Goal: Task Accomplishment & Management: Use online tool/utility

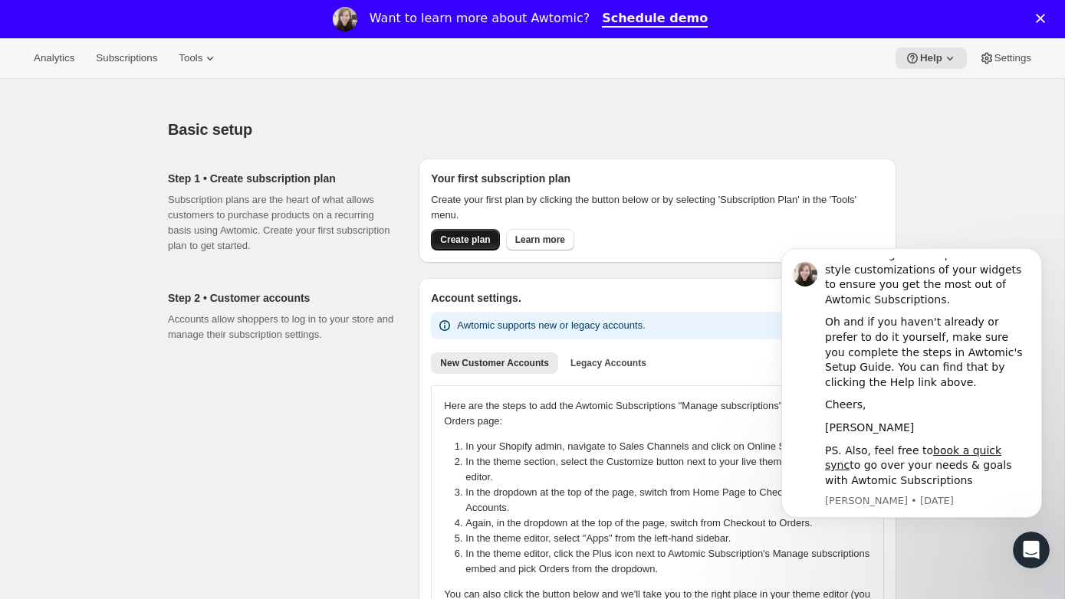
click at [445, 233] on button "Create plan" at bounding box center [465, 239] width 68 height 21
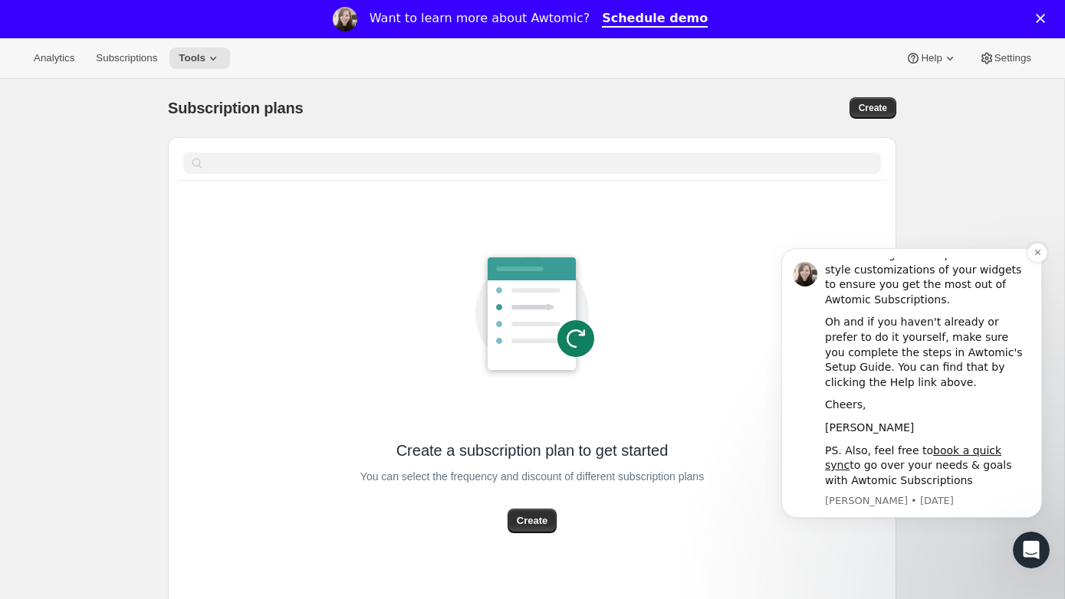
scroll to position [139, 0]
drag, startPoint x: 1033, startPoint y: 248, endPoint x: 800, endPoint y: 482, distance: 330.1
click at [1033, 248] on icon "Dismiss notification" at bounding box center [1037, 252] width 8 height 8
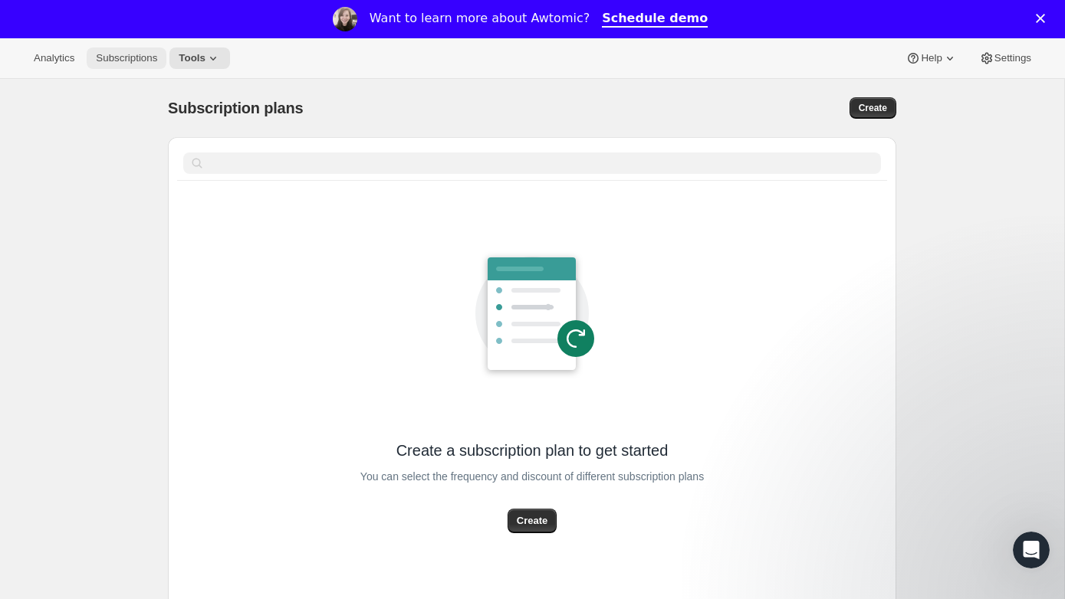
click at [143, 55] on span "Subscriptions" at bounding box center [126, 58] width 61 height 12
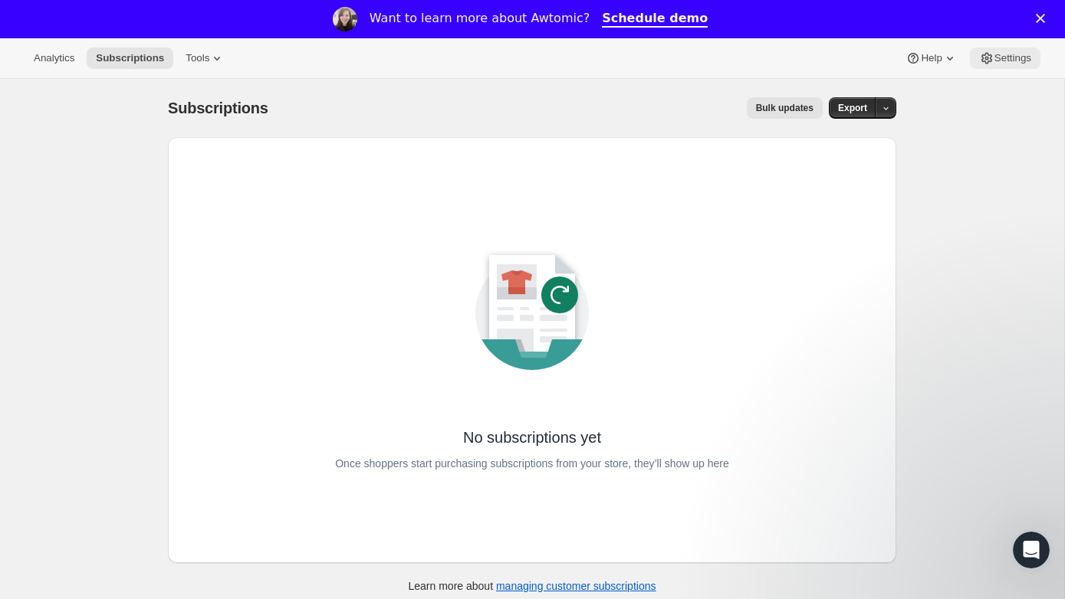
click at [993, 51] on button "Settings" at bounding box center [1005, 58] width 71 height 21
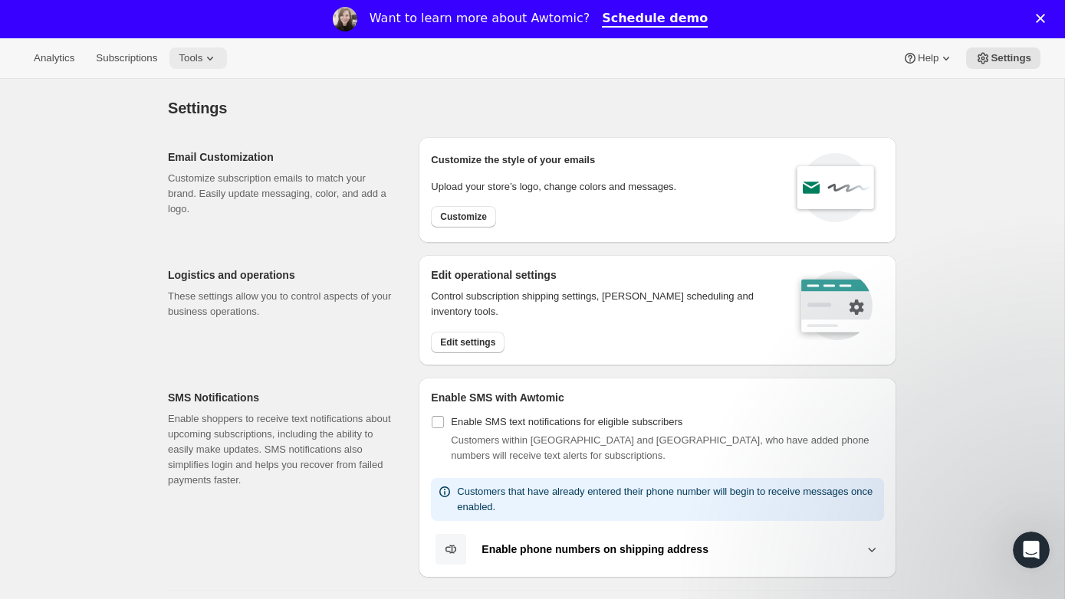
click at [202, 58] on span "Tools" at bounding box center [191, 58] width 24 height 12
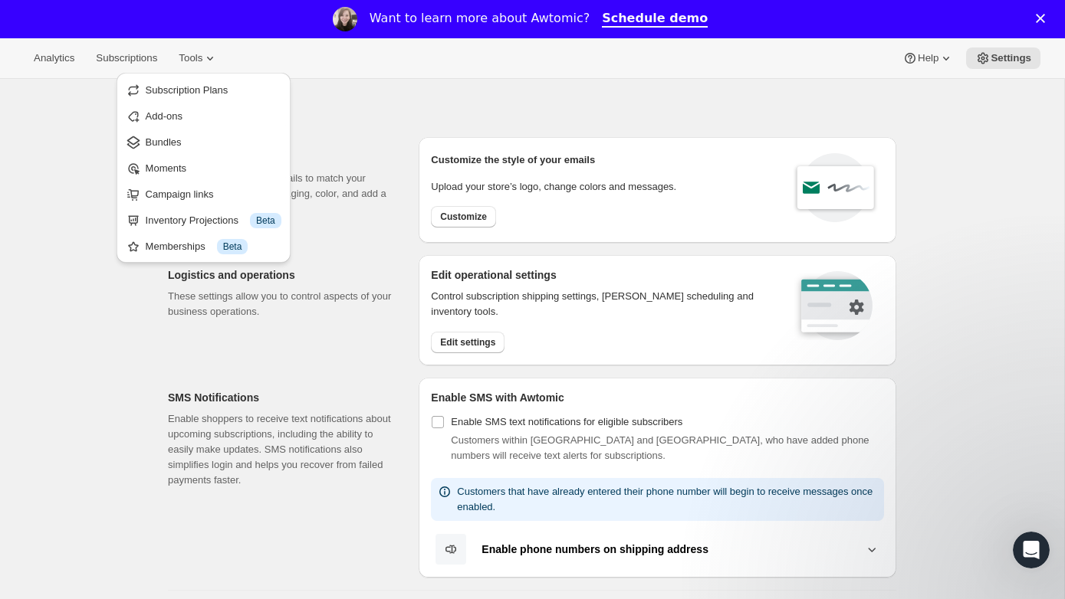
click at [477, 110] on div "Settings" at bounding box center [532, 107] width 728 height 21
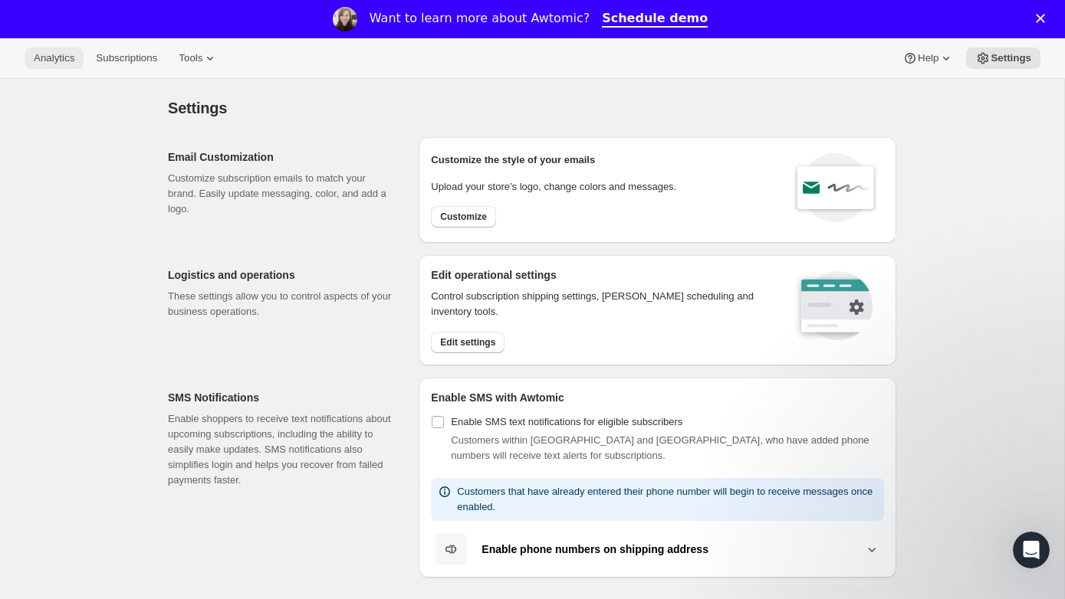
click at [47, 58] on span "Analytics" at bounding box center [54, 58] width 41 height 12
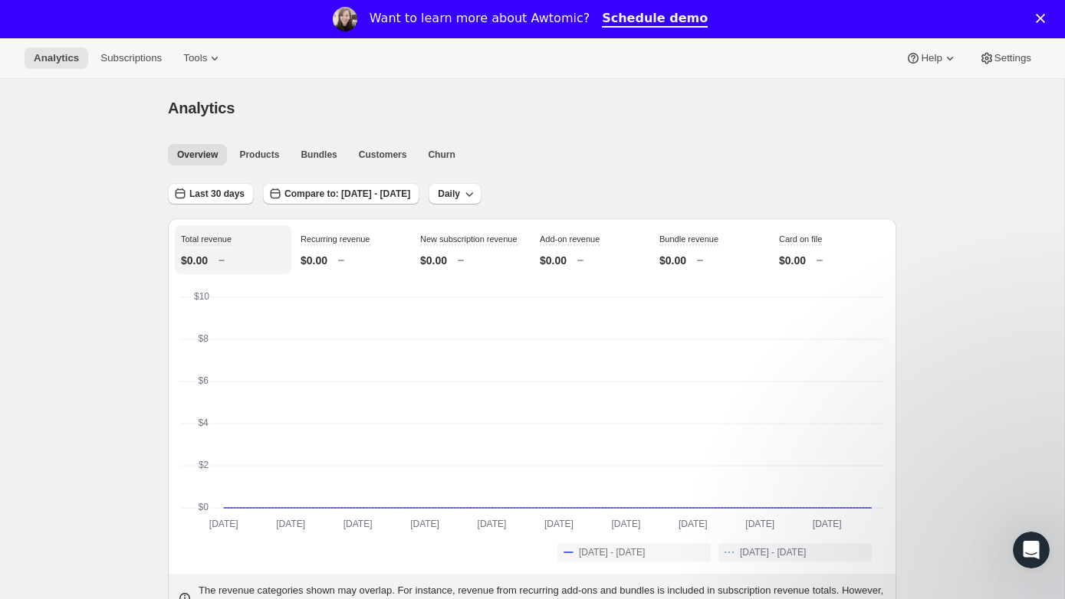
click at [124, 70] on div "Analytics Subscriptions Tools Help Settings" at bounding box center [532, 58] width 1065 height 41
click at [120, 64] on span "Subscriptions" at bounding box center [130, 58] width 61 height 12
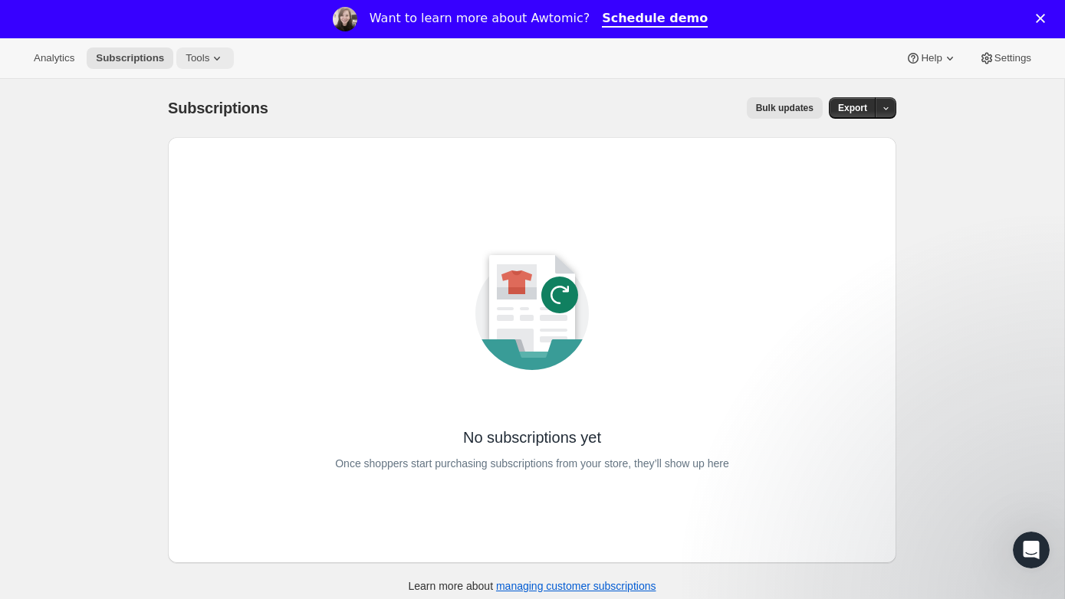
click at [207, 66] on button "Tools" at bounding box center [204, 58] width 57 height 21
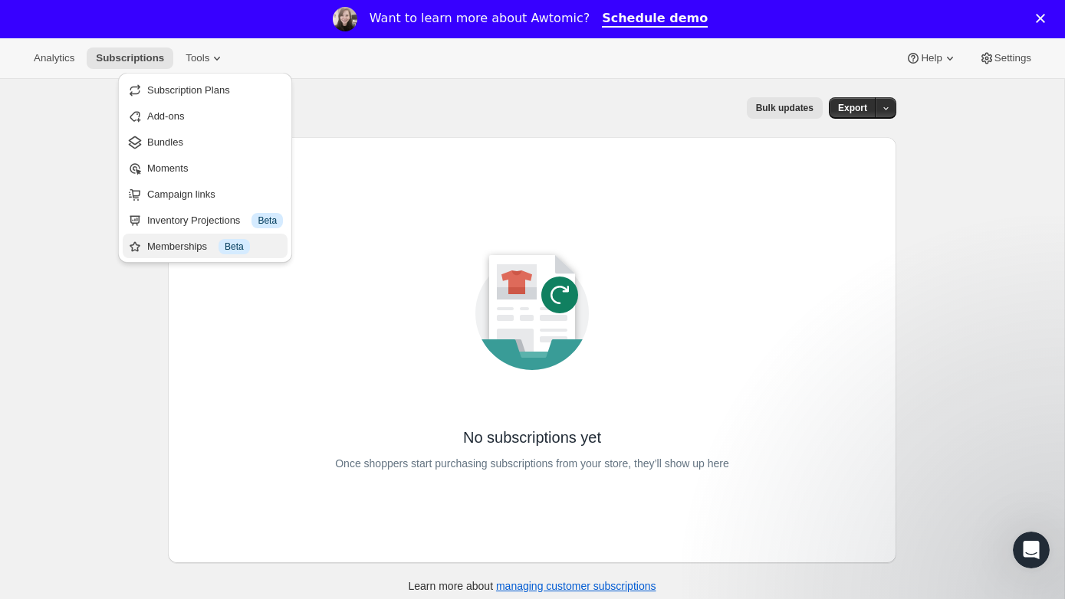
click at [190, 245] on div "Memberships Info Beta" at bounding box center [215, 246] width 136 height 15
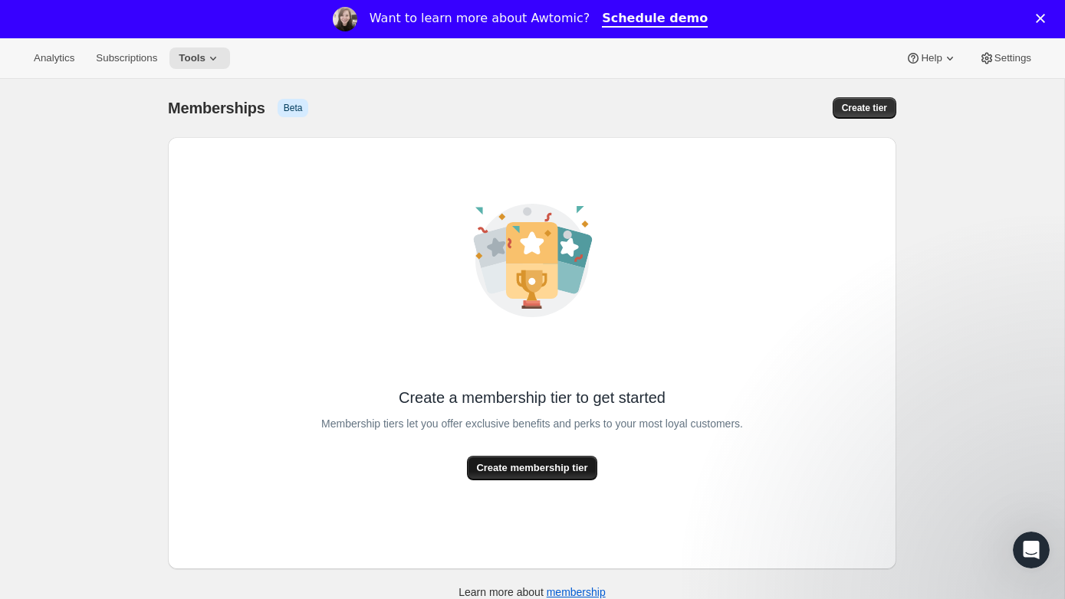
click at [495, 464] on span "Create membership tier" at bounding box center [531, 468] width 111 height 15
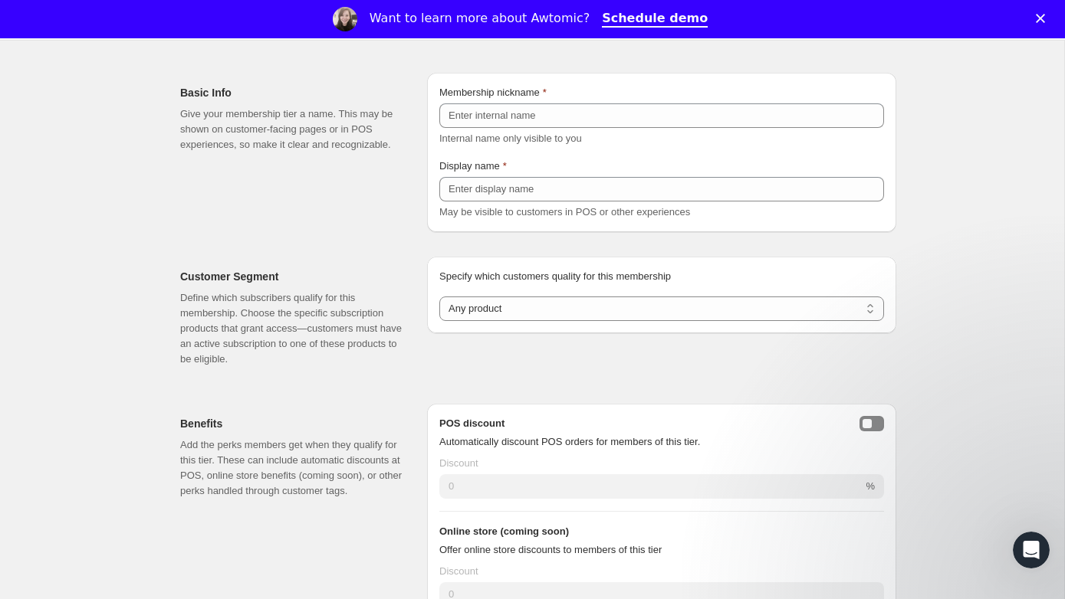
scroll to position [78, 0]
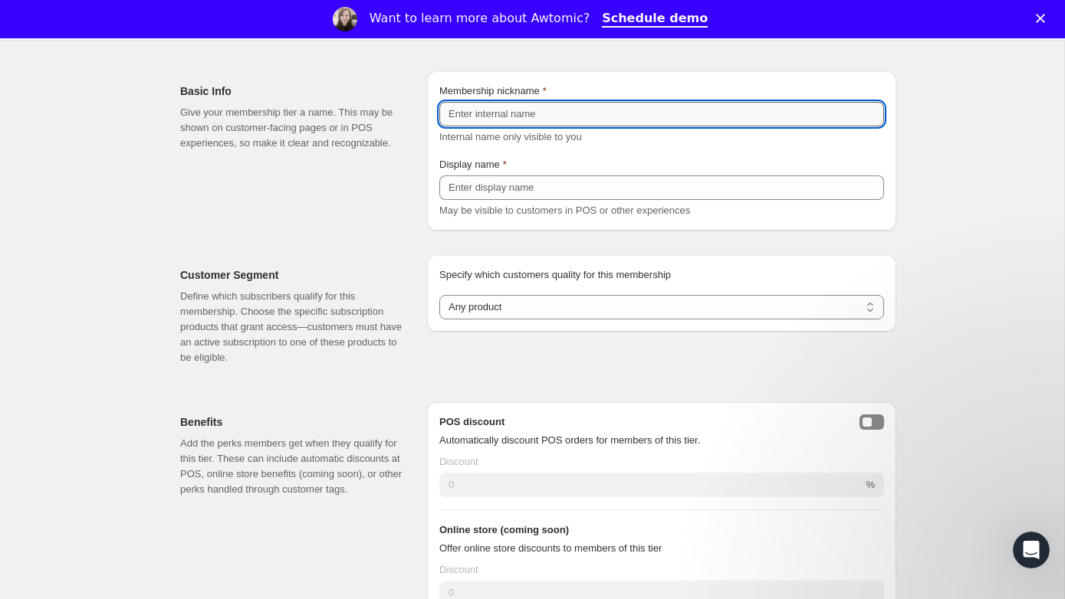
click at [511, 122] on input "Membership nickname" at bounding box center [661, 114] width 445 height 25
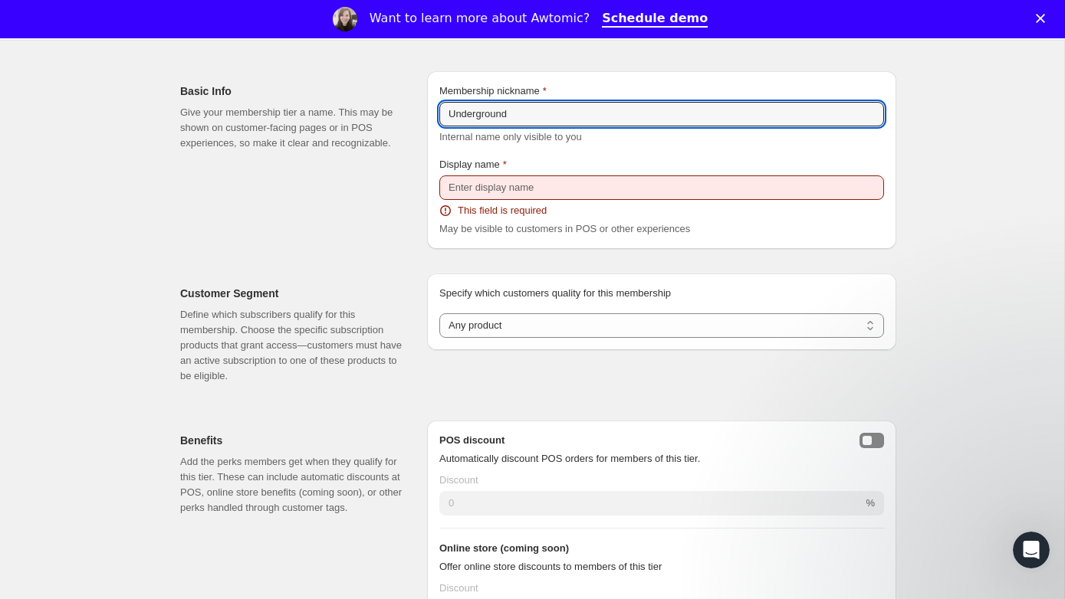
type input "Underground"
click at [576, 169] on div "Display name" at bounding box center [661, 164] width 445 height 15
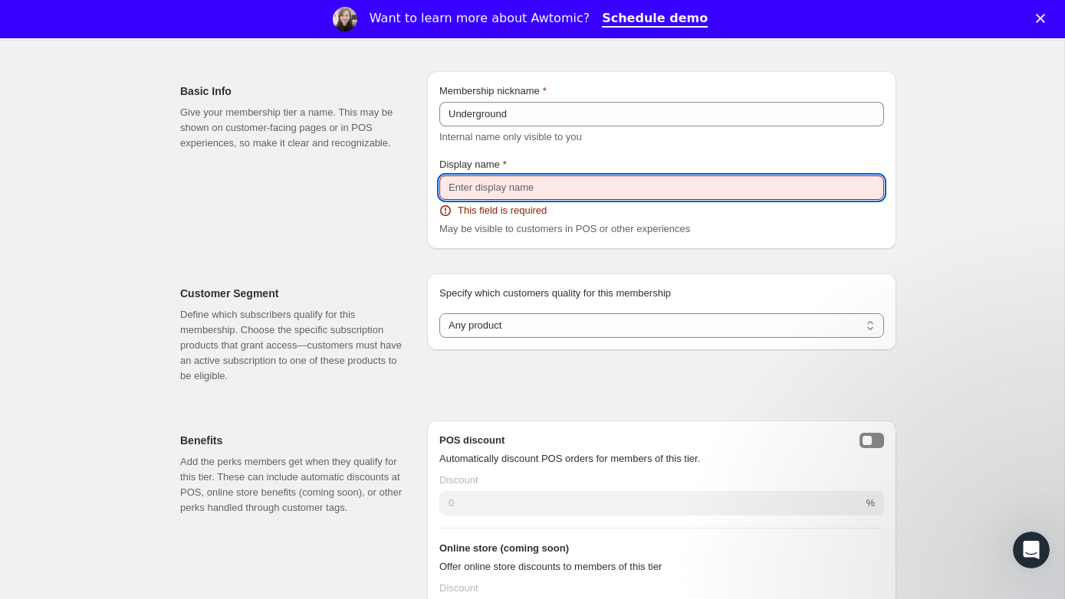
click at [551, 189] on input "Display name" at bounding box center [661, 188] width 445 height 25
click at [551, 188] on input "Display name" at bounding box center [661, 188] width 445 height 25
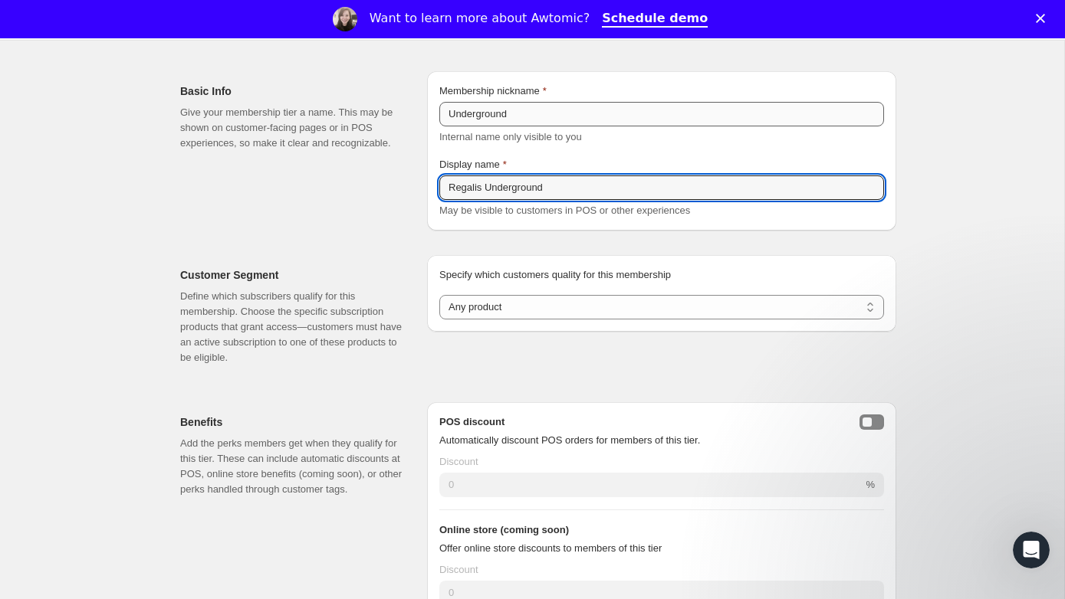
type input "Regalis Underground"
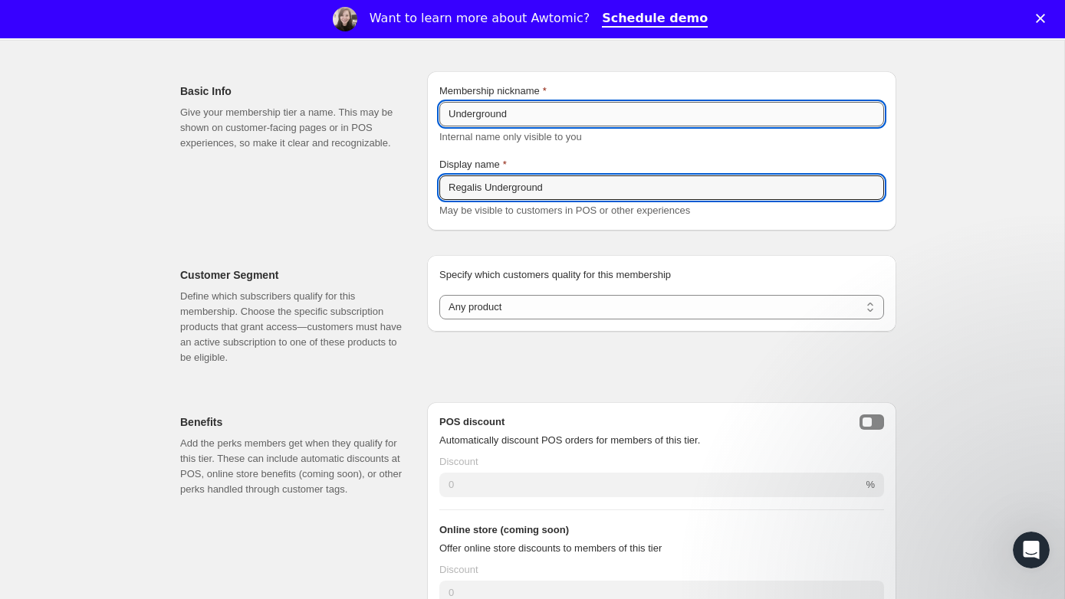
click at [448, 113] on input "Underground" at bounding box center [661, 114] width 445 height 25
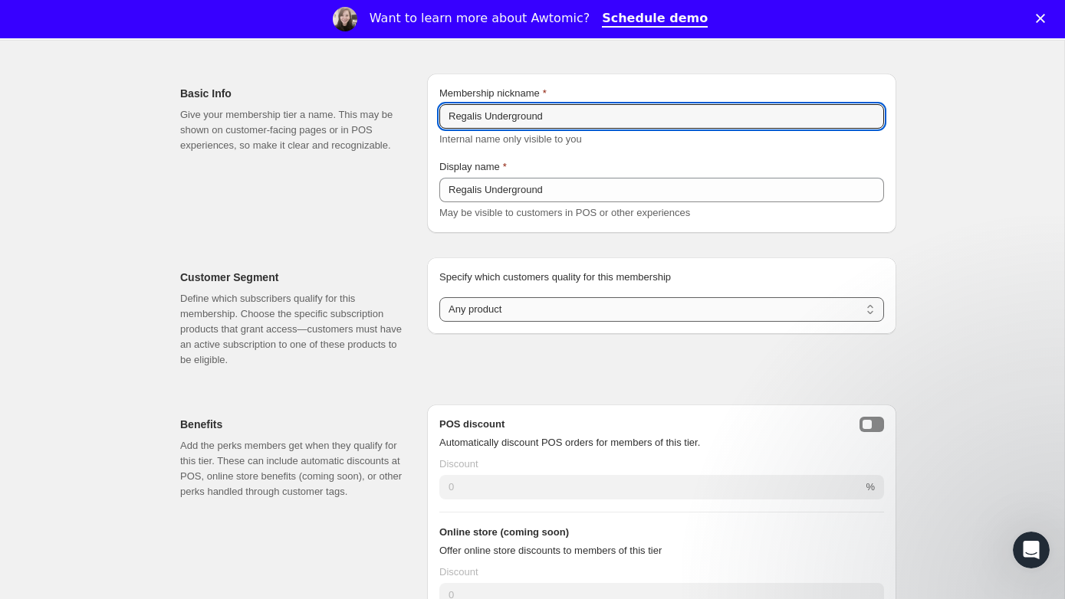
scroll to position [74, 0]
type input "Regalis Underground"
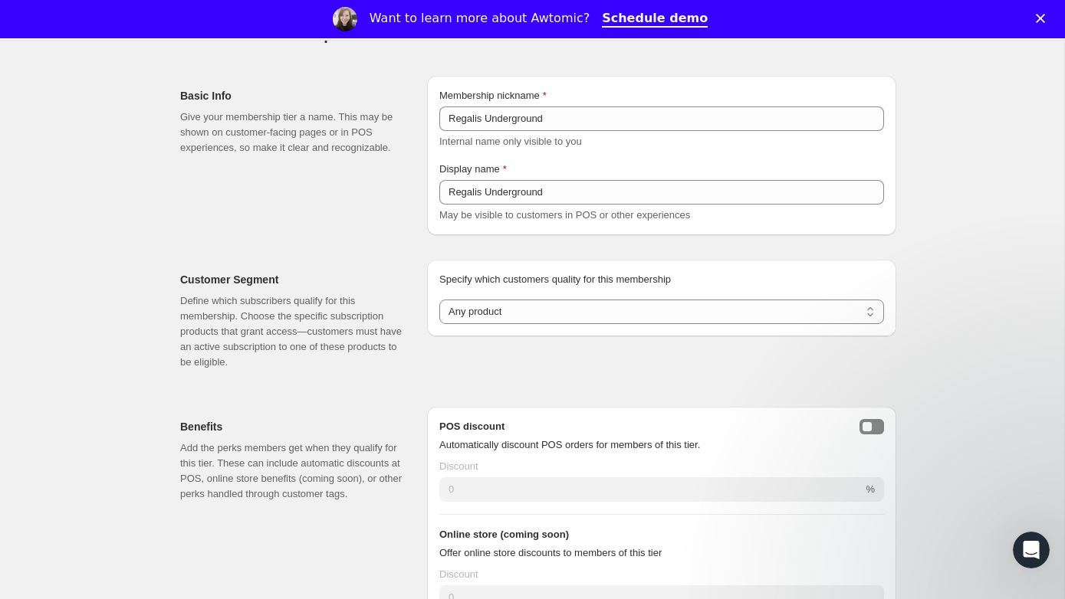
click at [573, 298] on div "Specify which customers quality for this membership Specify which customers qua…" at bounding box center [661, 298] width 445 height 52
click at [570, 309] on select "Any product Subscribe to specific product(s) Subscribe to specific variant(s)" at bounding box center [661, 312] width 445 height 25
select select "products"
click at [439, 300] on select "Any product Subscribe to specific product(s) Subscribe to specific variant(s)" at bounding box center [661, 312] width 445 height 25
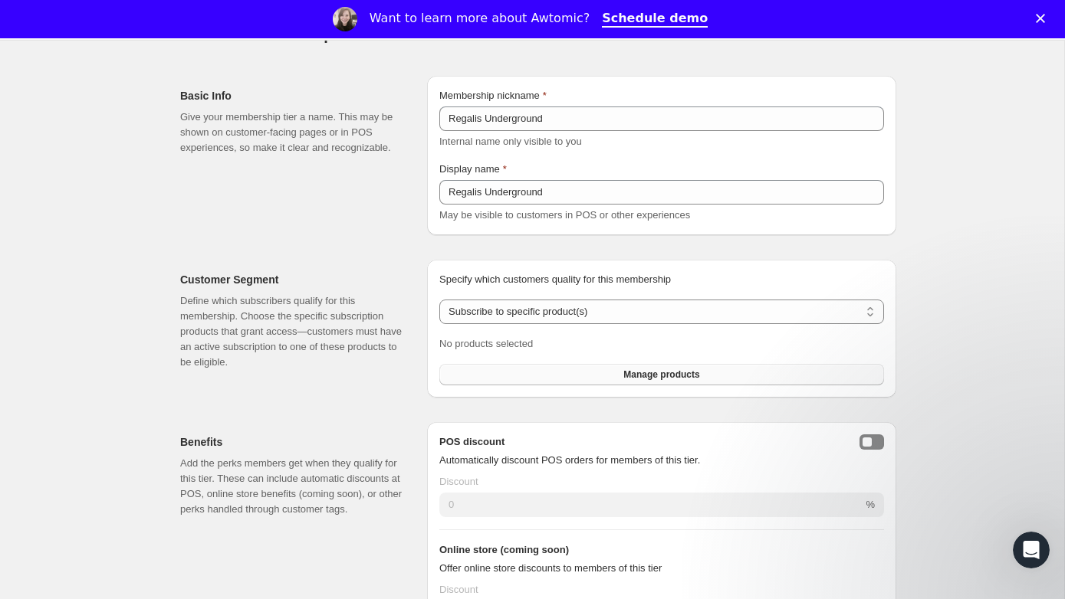
click at [508, 382] on button "Manage products" at bounding box center [661, 374] width 445 height 21
click at [636, 64] on div "Basic Info Give your membership tier a name. This may be shown on customer-faci…" at bounding box center [532, 150] width 728 height 172
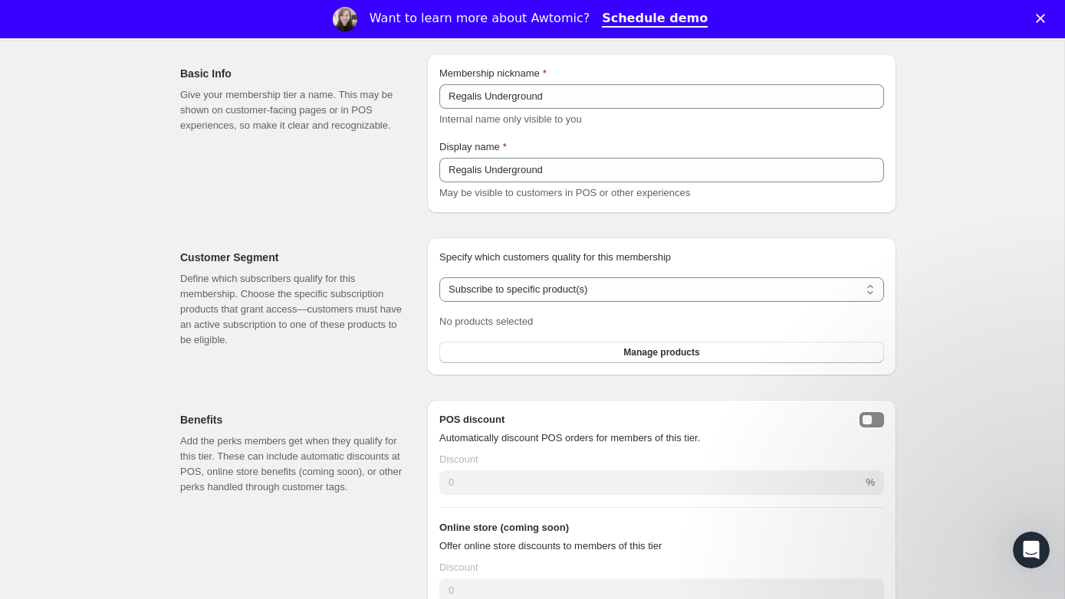
scroll to position [0, 0]
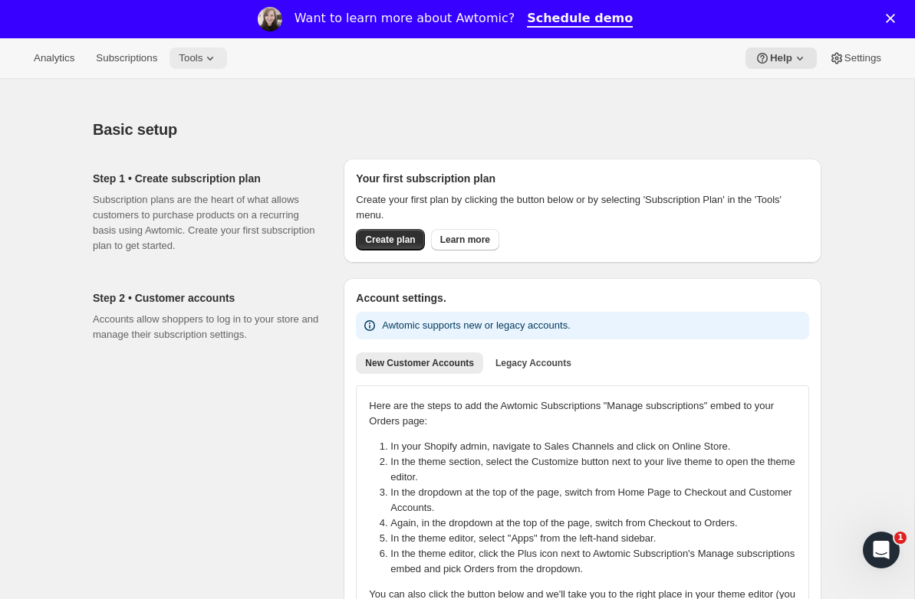
click at [197, 51] on button "Tools" at bounding box center [197, 58] width 57 height 21
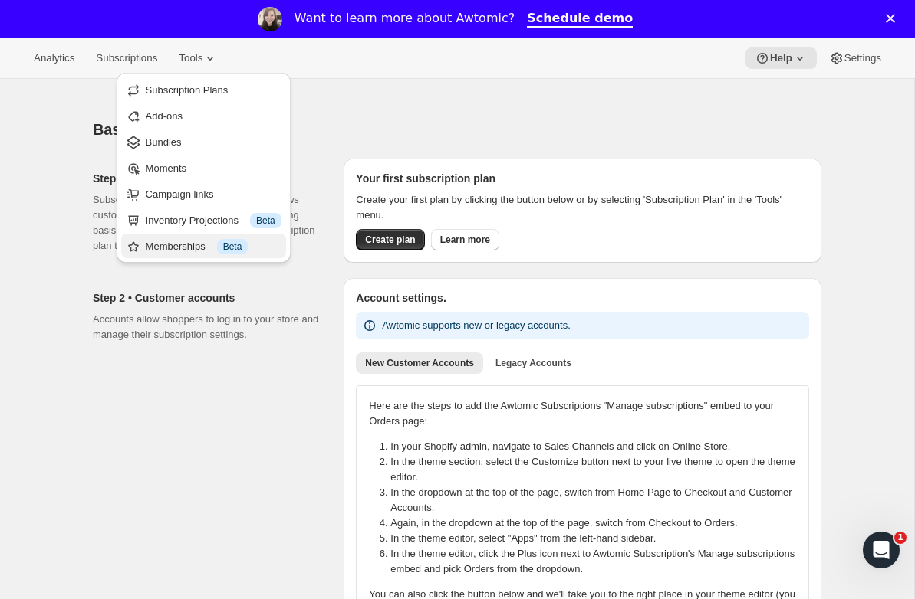
click at [228, 234] on button "Memberships Info Beta" at bounding box center [203, 246] width 165 height 25
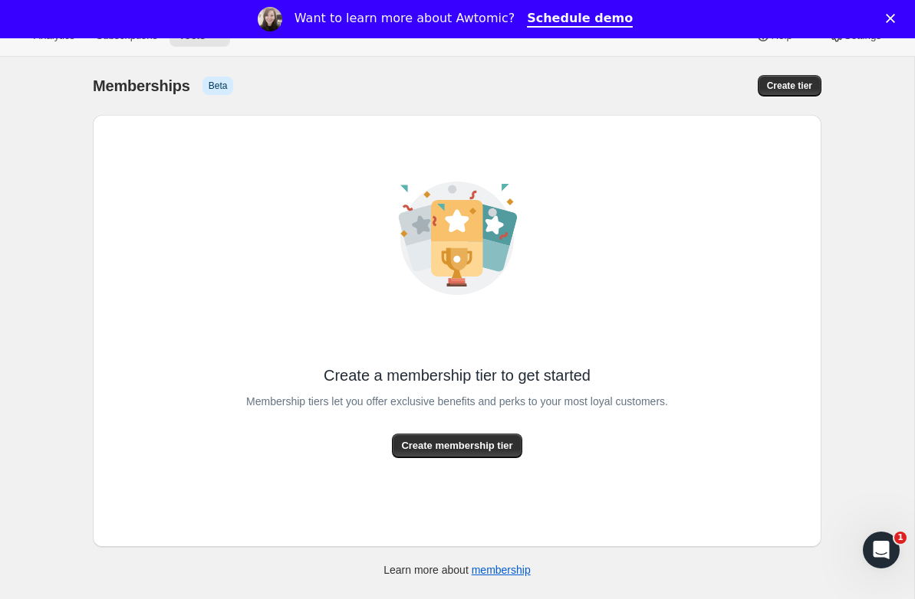
scroll to position [24, 0]
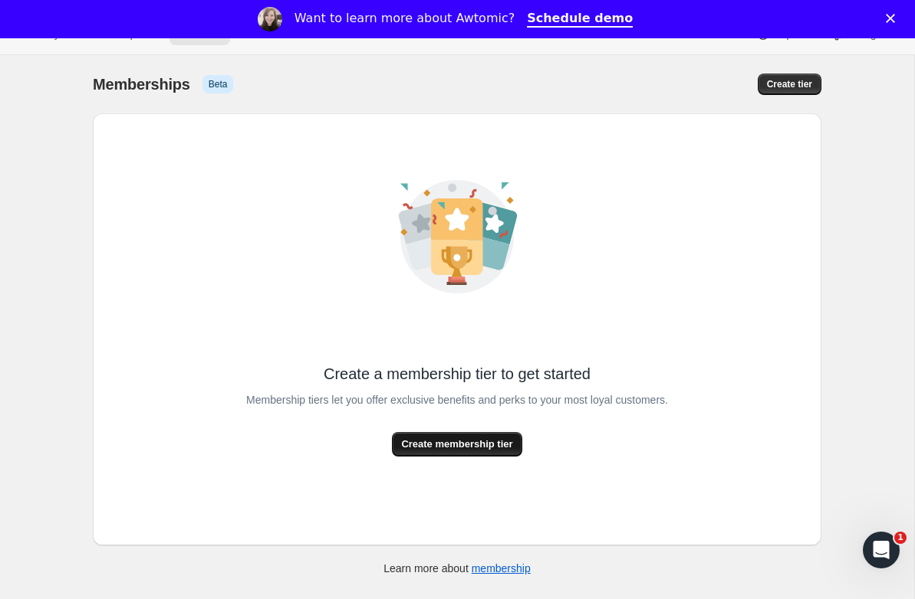
click at [413, 452] on button "Create membership tier" at bounding box center [457, 444] width 130 height 25
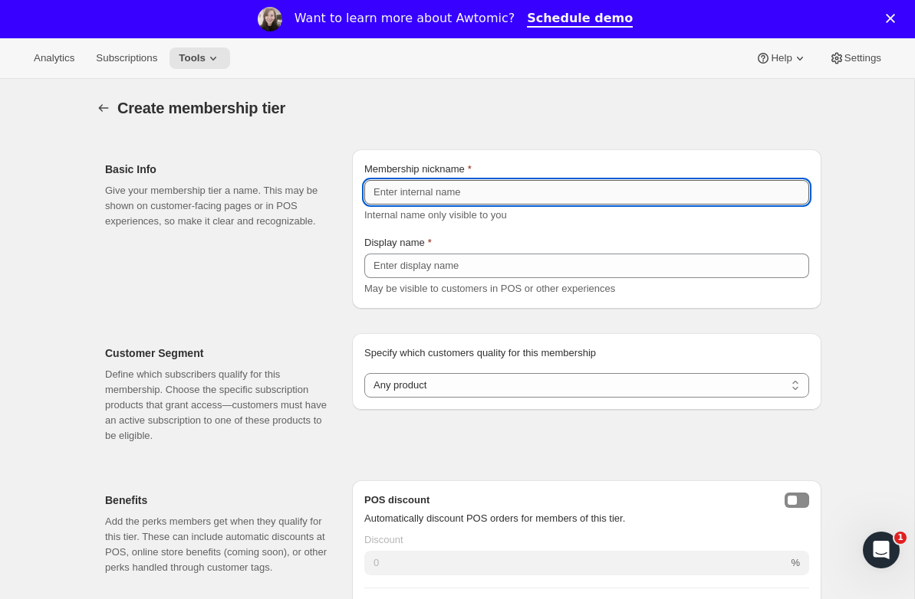
click at [471, 196] on input "Membership nickname" at bounding box center [586, 192] width 445 height 25
type input "Regalis Underground"
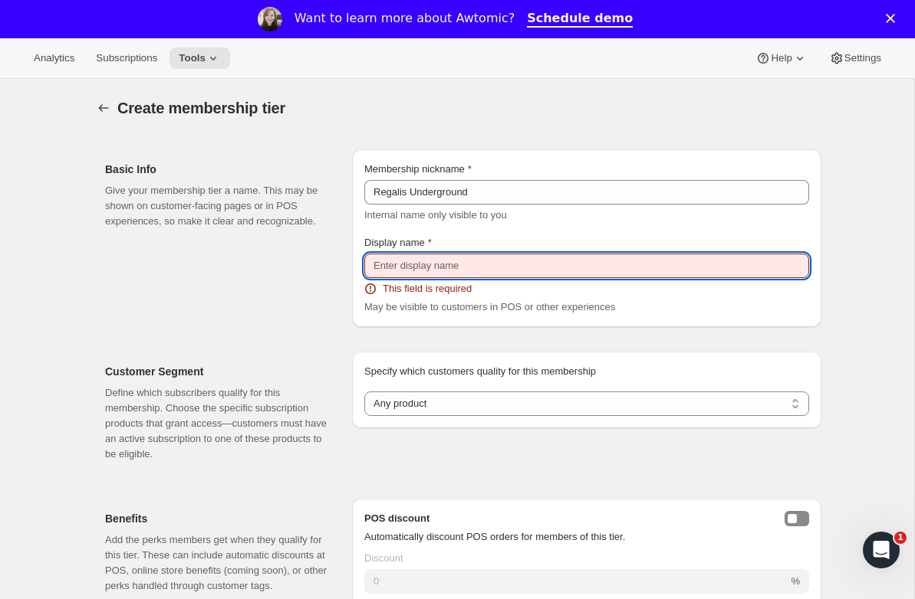
click at [448, 267] on input "Display name" at bounding box center [586, 266] width 445 height 25
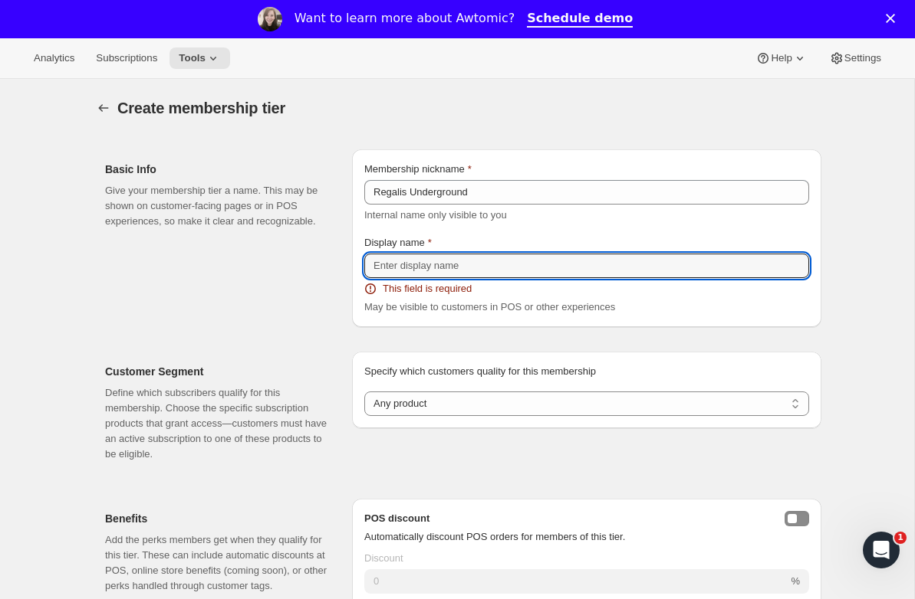
type input "Regalis Underground"
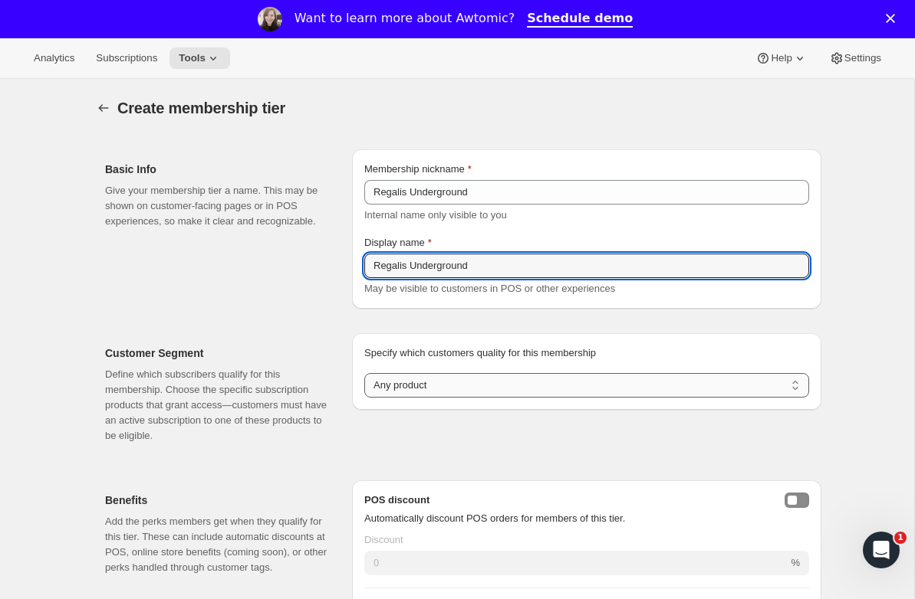
click at [442, 383] on select "Any product Subscribe to specific product(s) Subscribe to specific variant(s)" at bounding box center [586, 385] width 445 height 25
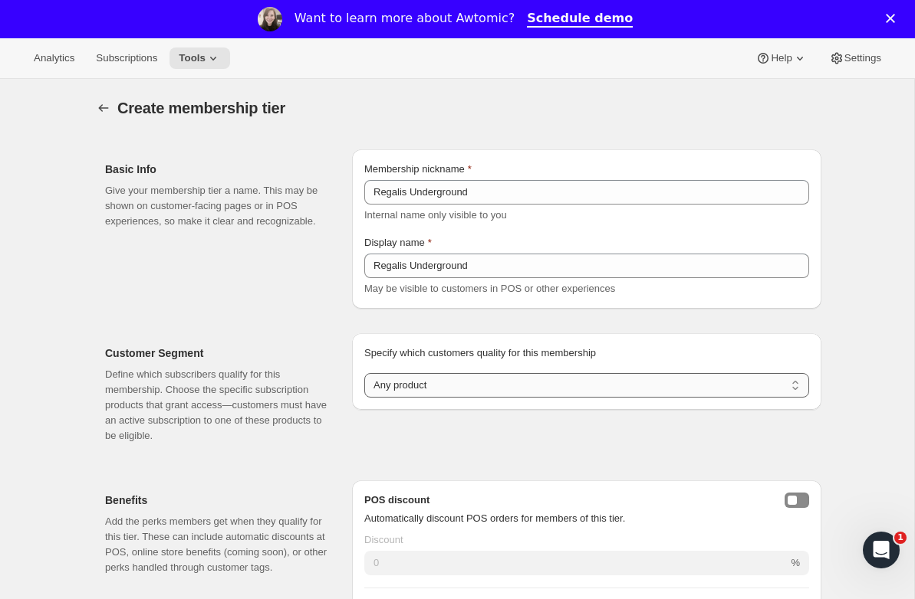
select select "products"
click at [364, 373] on select "Any product Subscribe to specific product(s) Subscribe to specific variant(s)" at bounding box center [586, 385] width 445 height 25
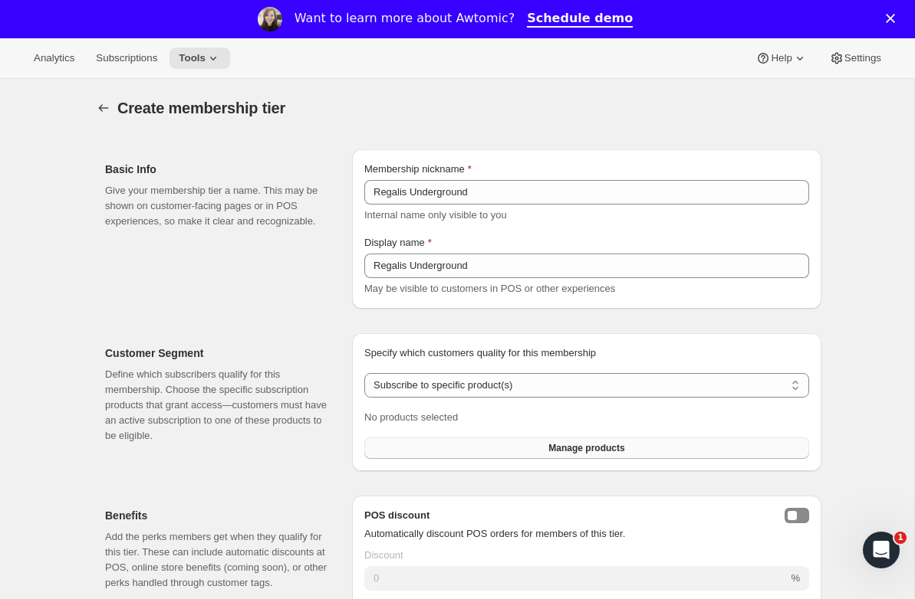
click at [439, 447] on button "Manage products" at bounding box center [586, 448] width 445 height 21
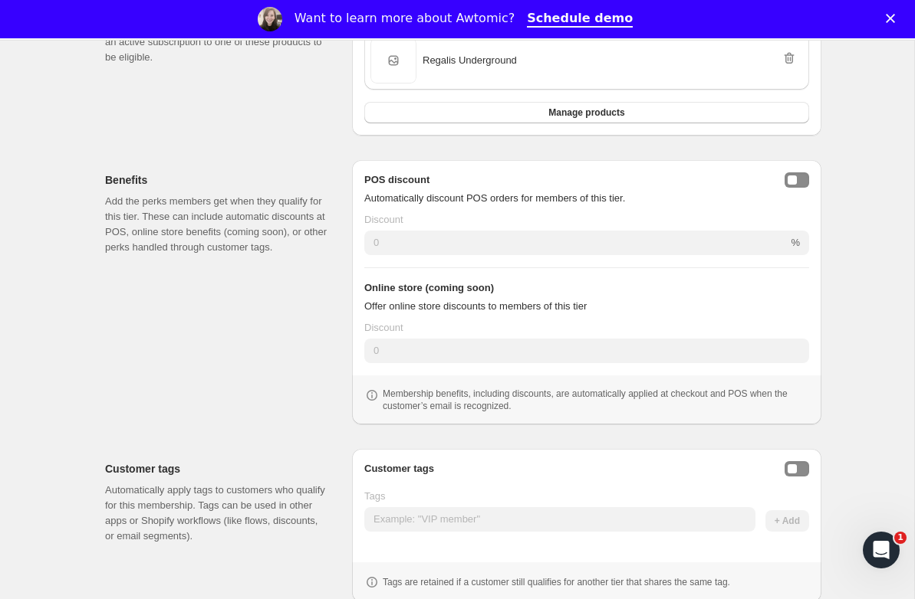
scroll to position [428, 0]
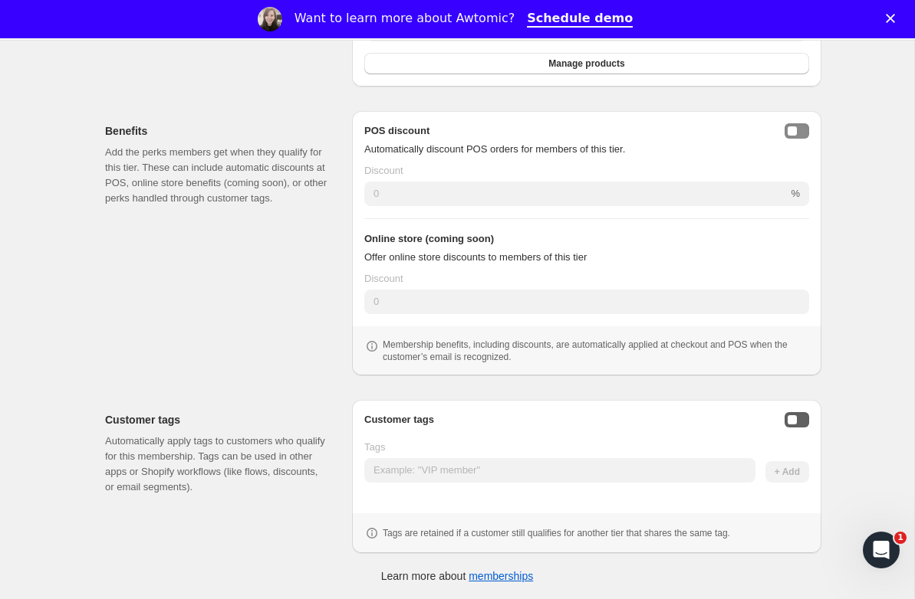
click at [801, 421] on button "Enable customer tags" at bounding box center [796, 419] width 25 height 15
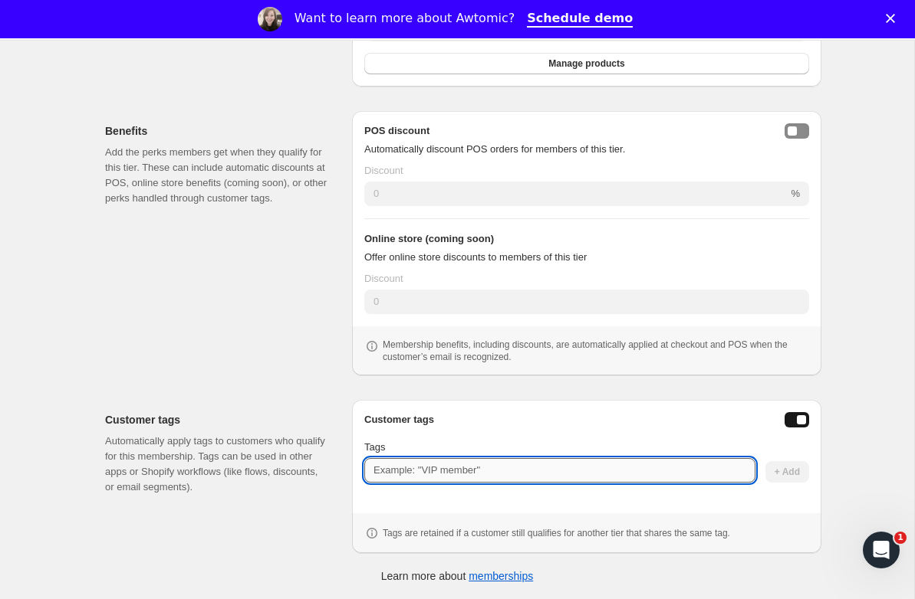
click at [466, 470] on input "Tags" at bounding box center [559, 470] width 391 height 25
paste input "member-tag"
type input "member-tag"
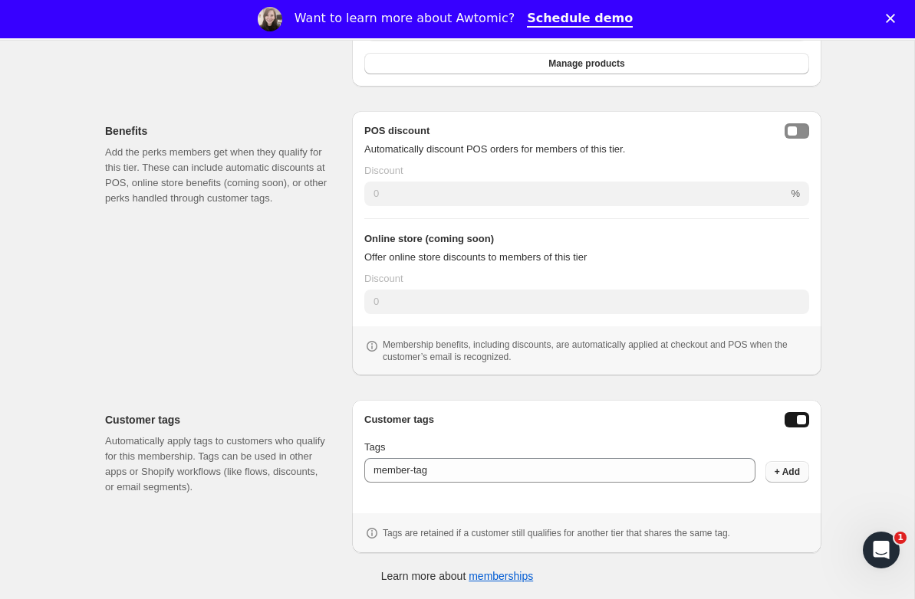
click at [794, 466] on span "+ Add" at bounding box center [786, 472] width 25 height 12
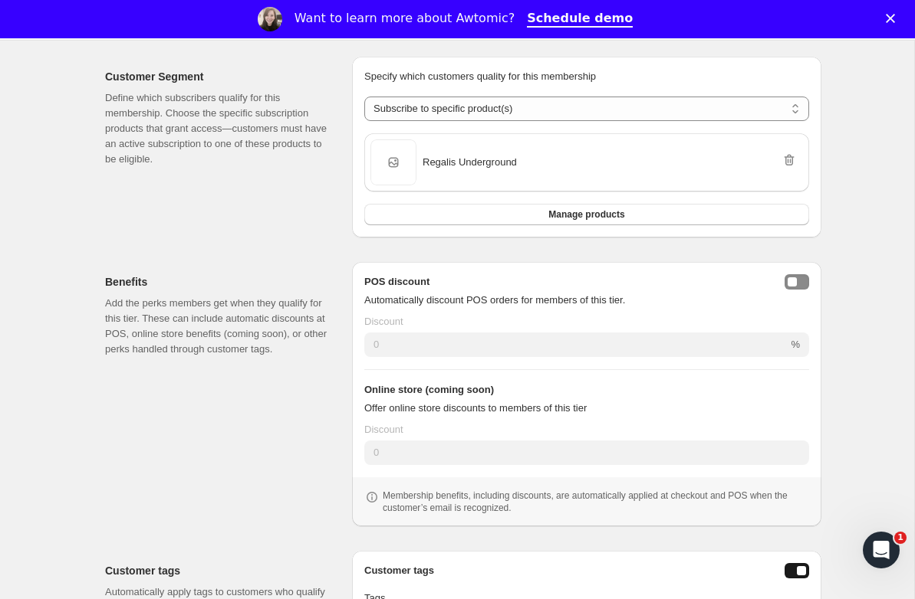
scroll to position [326, 0]
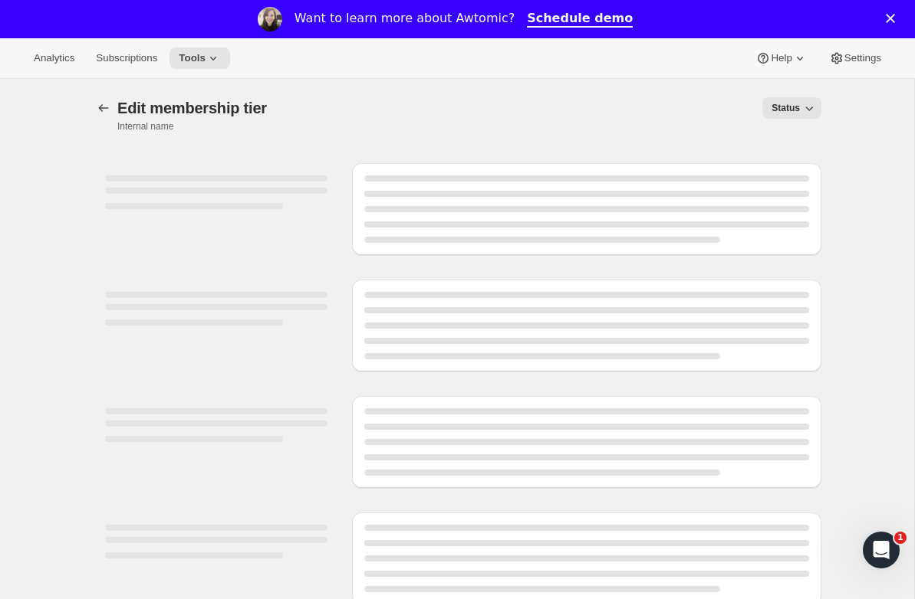
select select "products"
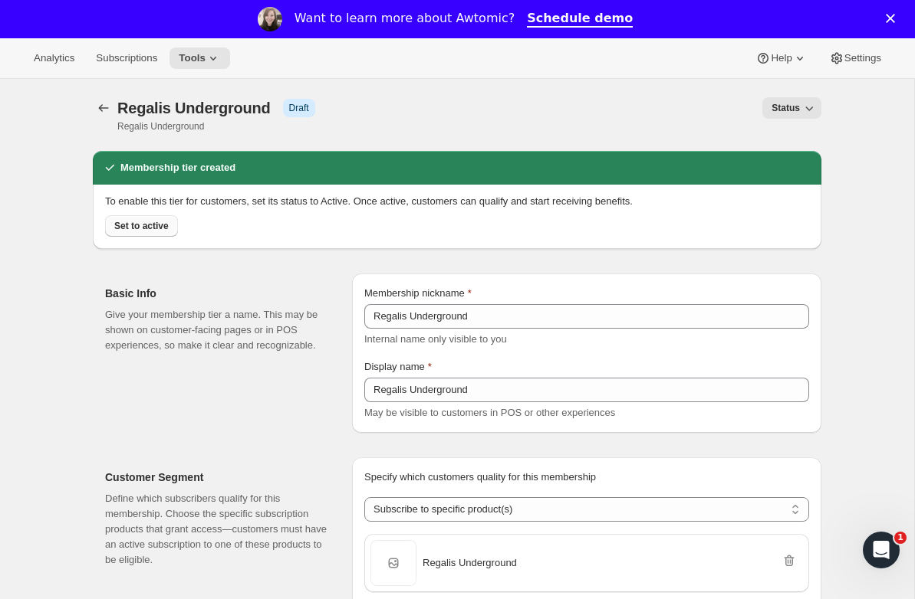
click at [140, 229] on span "Set to active" at bounding box center [141, 226] width 54 height 12
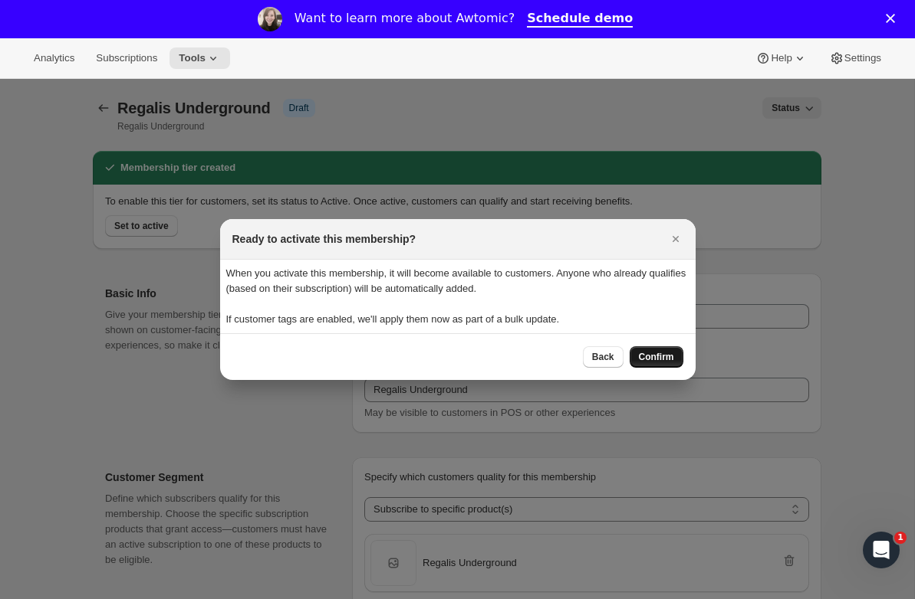
click at [675, 355] on button "Confirm" at bounding box center [656, 356] width 54 height 21
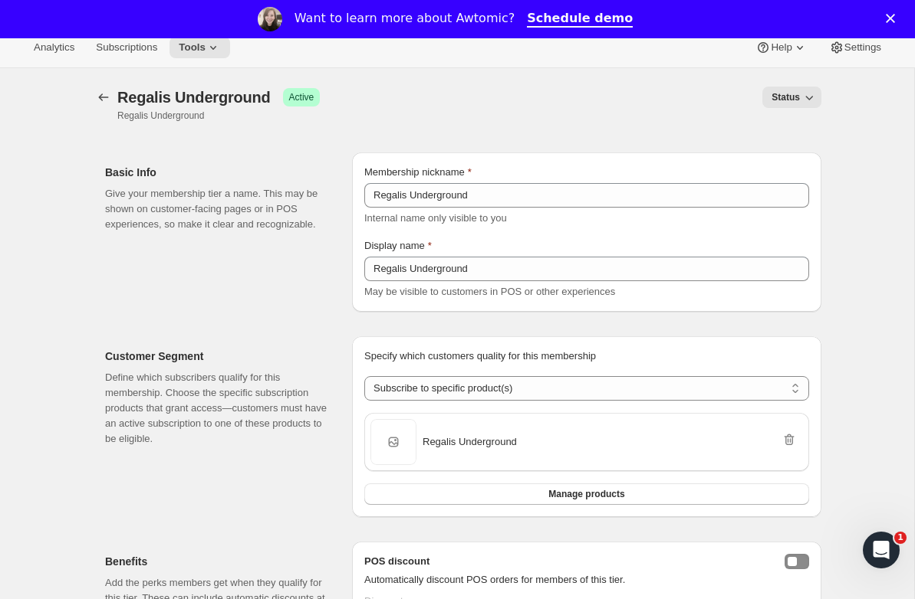
scroll to position [11, 0]
click at [206, 53] on button "Tools" at bounding box center [199, 46] width 61 height 21
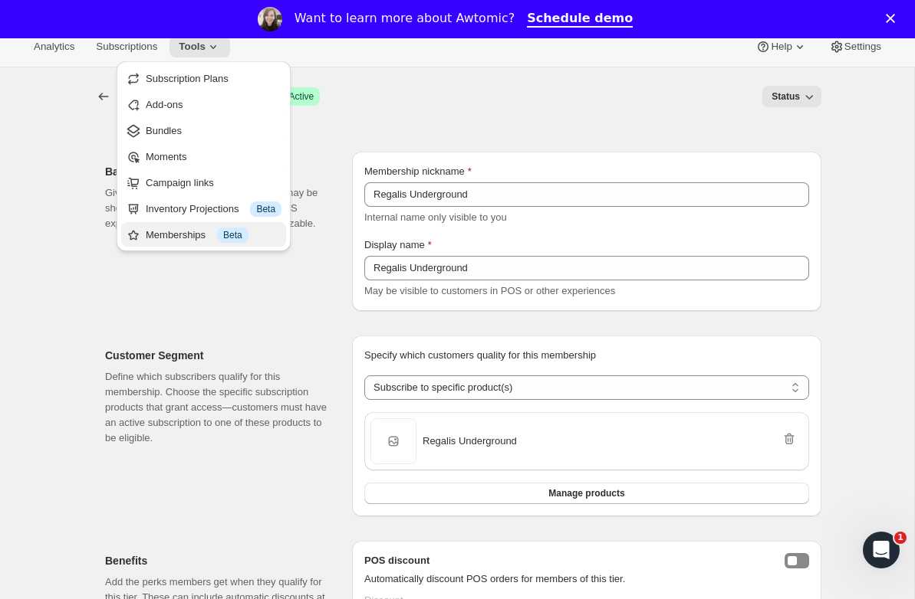
click at [209, 225] on button "Memberships Info Beta" at bounding box center [203, 234] width 165 height 25
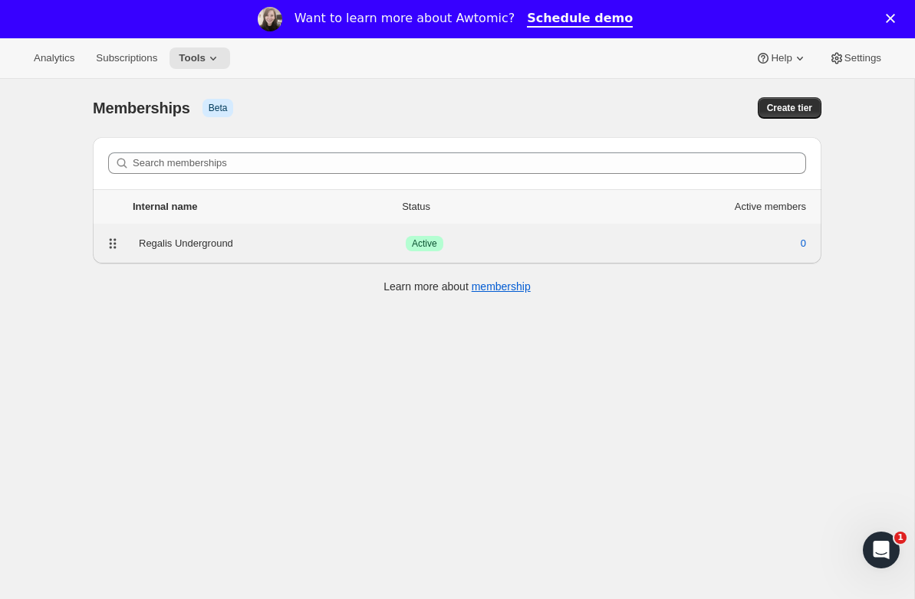
click at [211, 248] on div "Regalis Underground" at bounding box center [272, 243] width 267 height 15
select select "products"
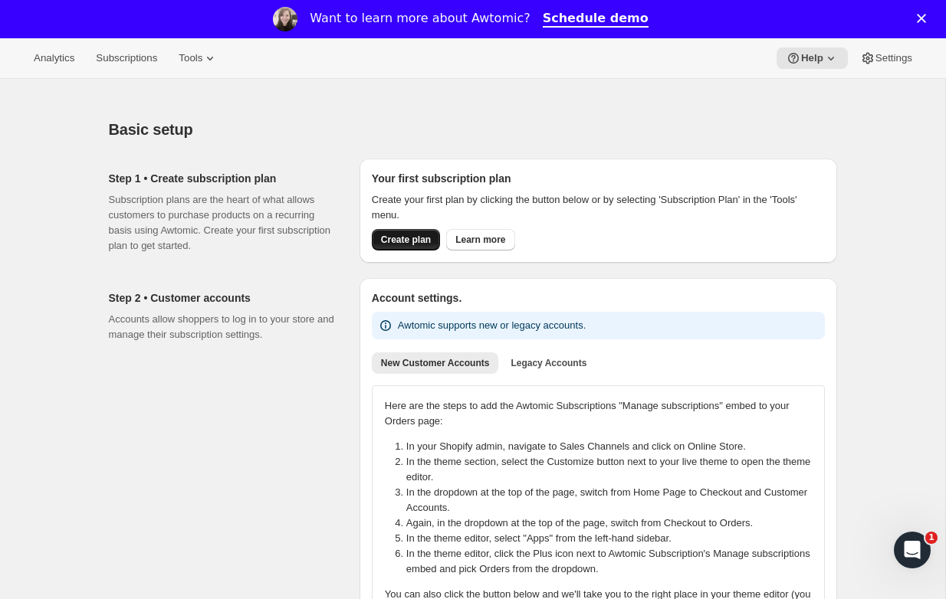
click at [419, 242] on span "Create plan" at bounding box center [406, 240] width 50 height 12
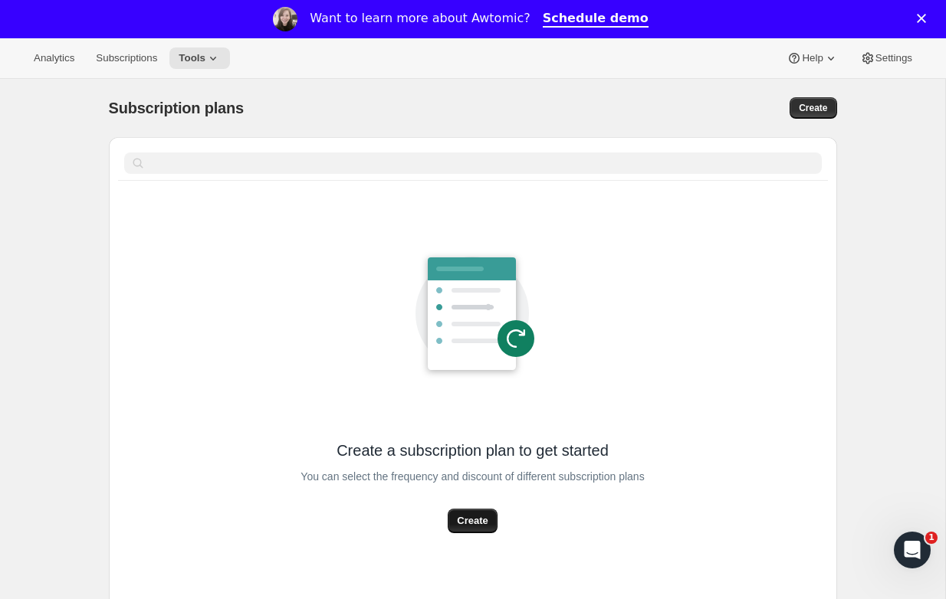
click at [481, 515] on span "Create" at bounding box center [472, 521] width 31 height 15
select select "WEEK"
select select "MONTH"
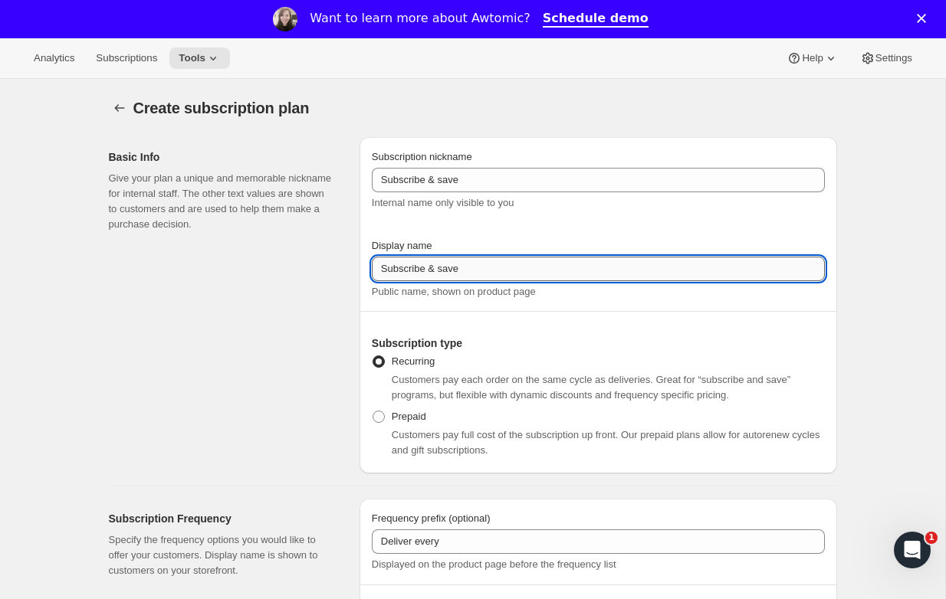
click at [588, 273] on input "Subscribe & save" at bounding box center [598, 269] width 453 height 25
click at [501, 390] on span "Customers pay each order on the same cycle as deliveries. Great for “subscribe …" at bounding box center [591, 387] width 399 height 27
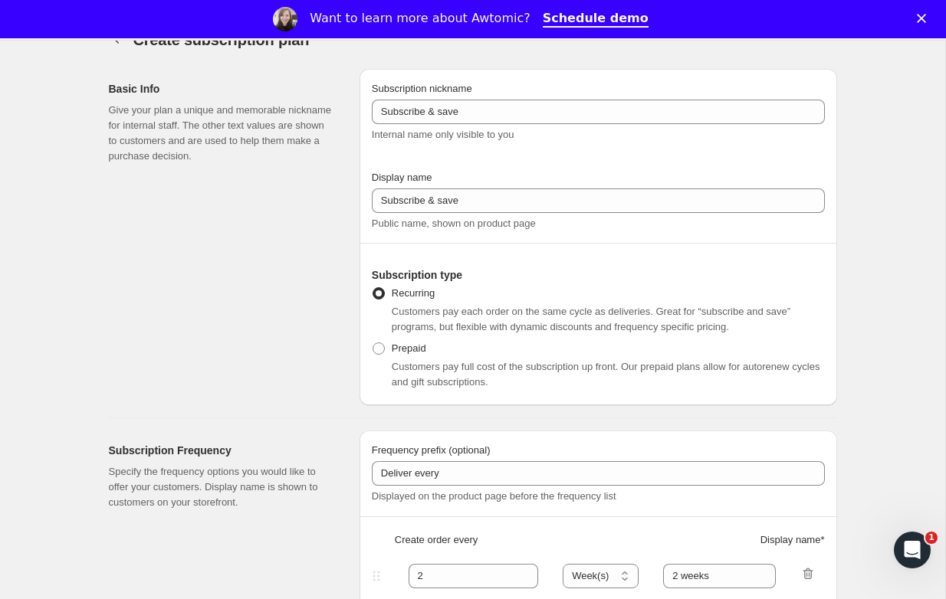
scroll to position [280, 0]
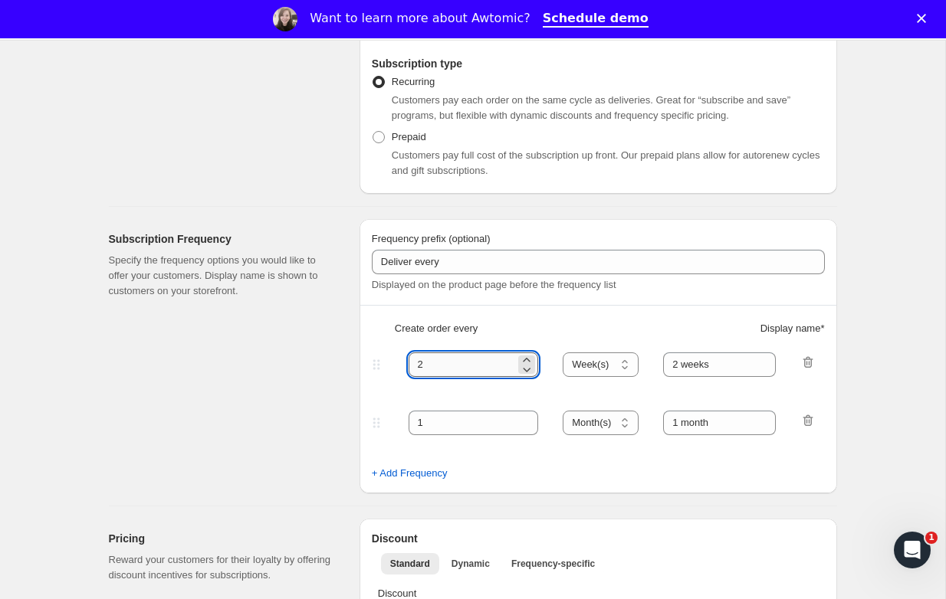
click at [472, 366] on input "2" at bounding box center [462, 365] width 107 height 25
click at [603, 356] on select "Day(s) Week(s) Month(s) Year(s)" at bounding box center [601, 365] width 76 height 25
select select "MONTH"
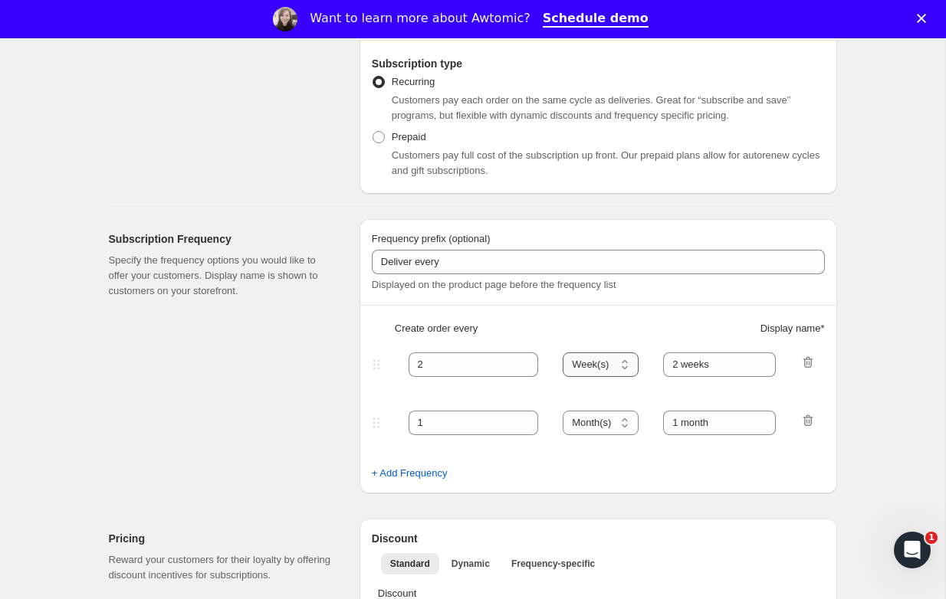
click at [563, 353] on select "Day(s) Week(s) Month(s) Year(s)" at bounding box center [601, 365] width 76 height 25
click at [467, 363] on input "2" at bounding box center [462, 365] width 107 height 25
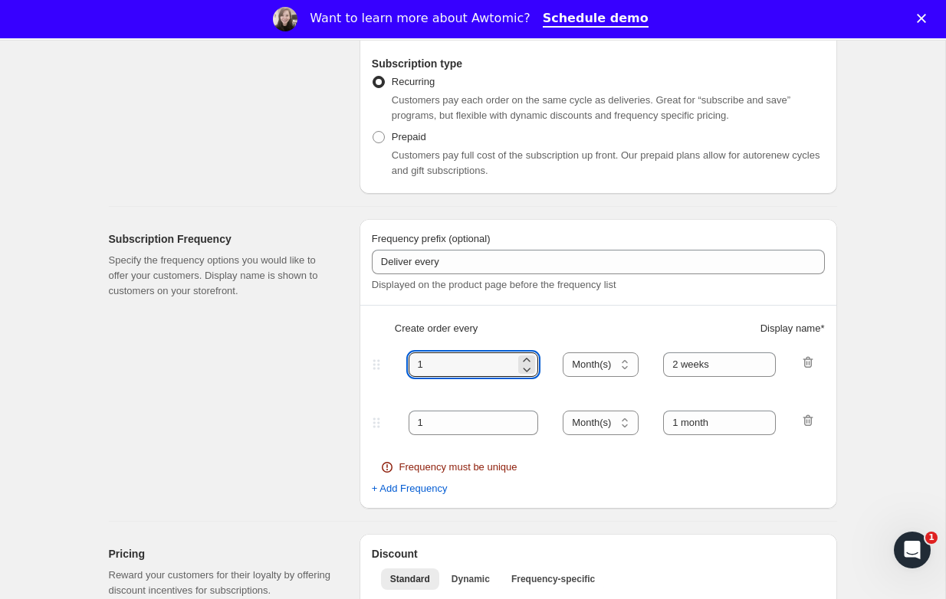
type input "1"
click at [432, 437] on fieldset "1 Day(s) Week(s) Month(s) Year(s) Month(s) 1 month Frequency must be unique" at bounding box center [598, 445] width 450 height 74
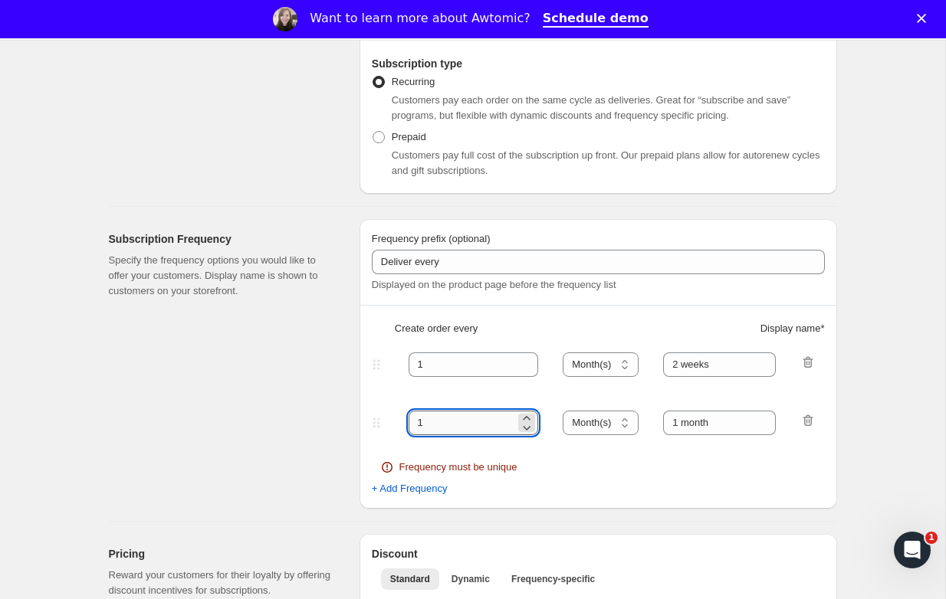
click at [432, 424] on input "1" at bounding box center [462, 423] width 107 height 25
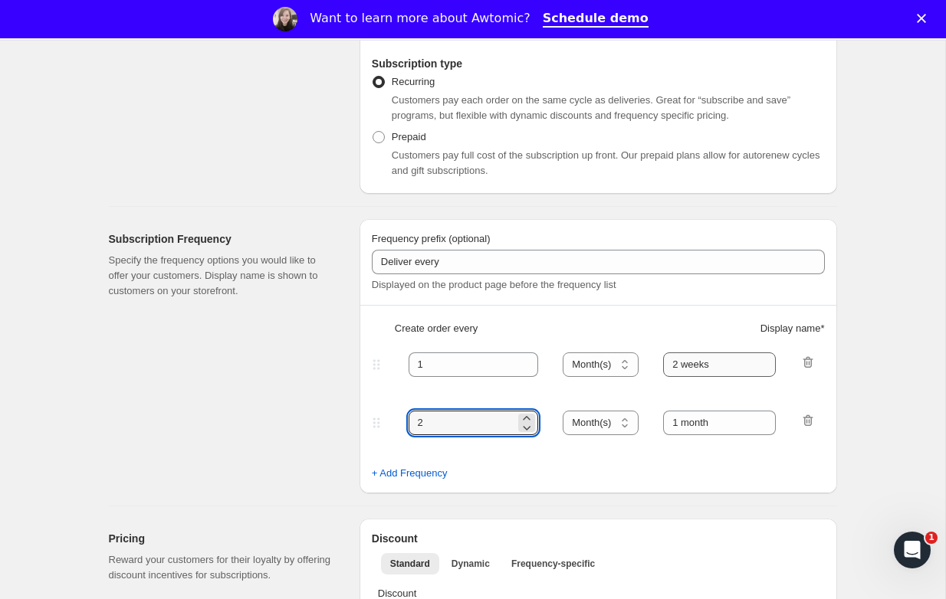
type input "2"
click at [687, 362] on input "2 weeks" at bounding box center [719, 365] width 113 height 25
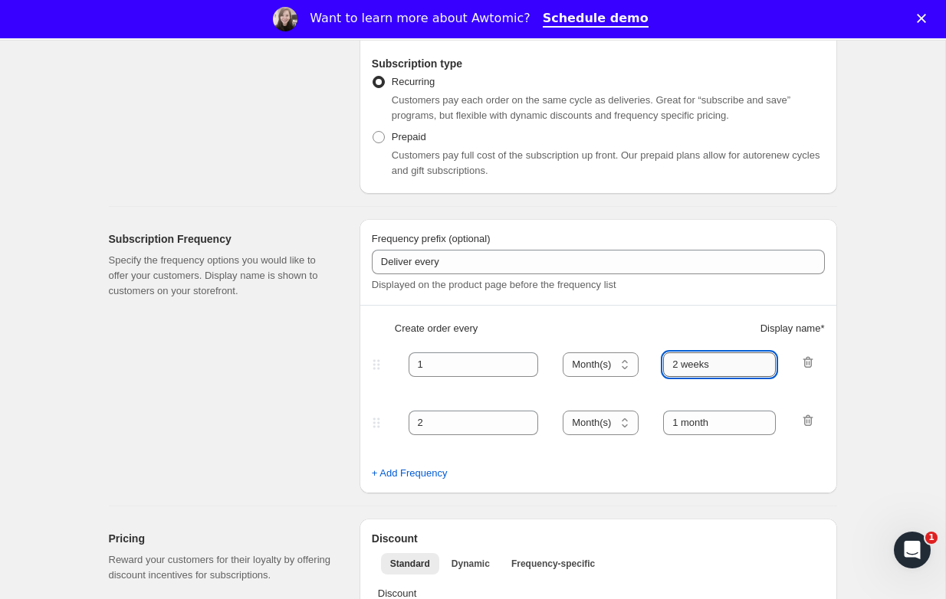
click at [687, 362] on input "2 weeks" at bounding box center [719, 365] width 113 height 25
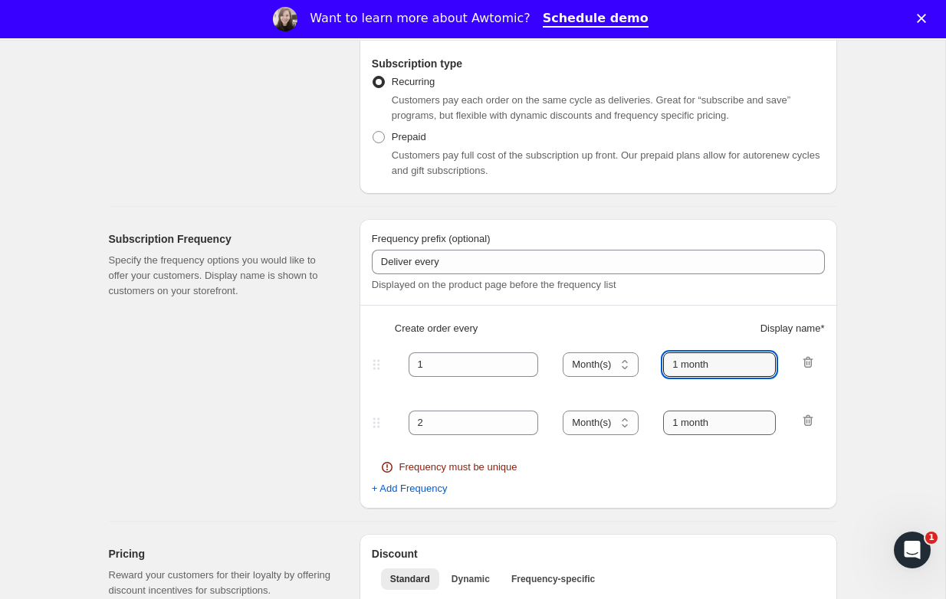
type input "1 month"
click at [698, 419] on input "1 month" at bounding box center [719, 423] width 113 height 25
drag, startPoint x: 675, startPoint y: 419, endPoint x: 695, endPoint y: 416, distance: 19.4
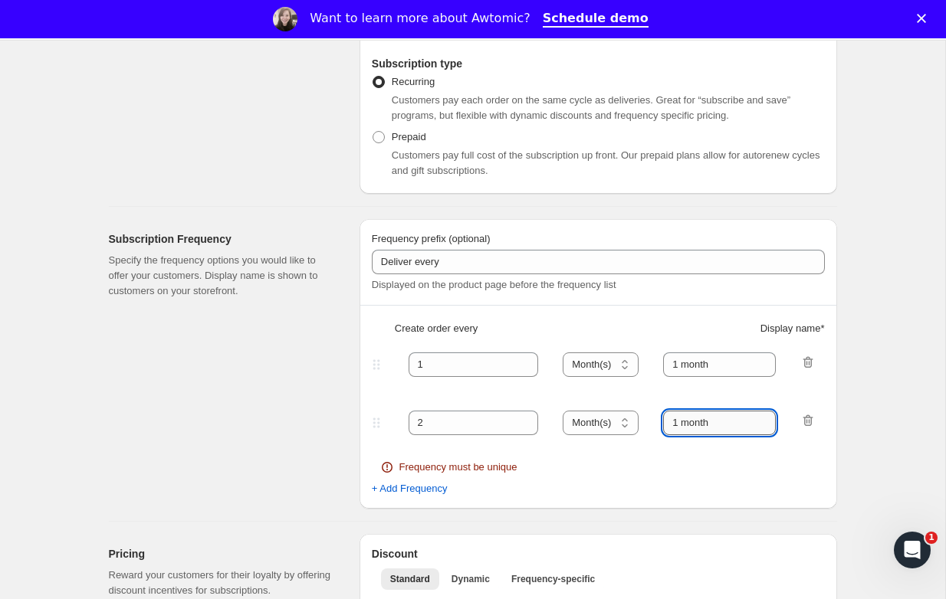
click at [675, 419] on input "1 month" at bounding box center [719, 423] width 113 height 25
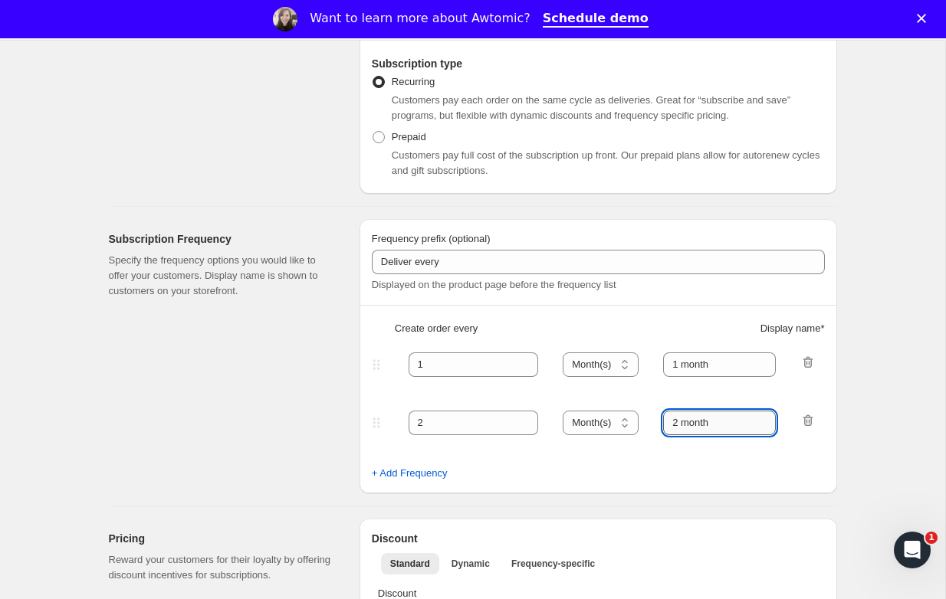
click at [740, 418] on input "2 month" at bounding box center [719, 423] width 113 height 25
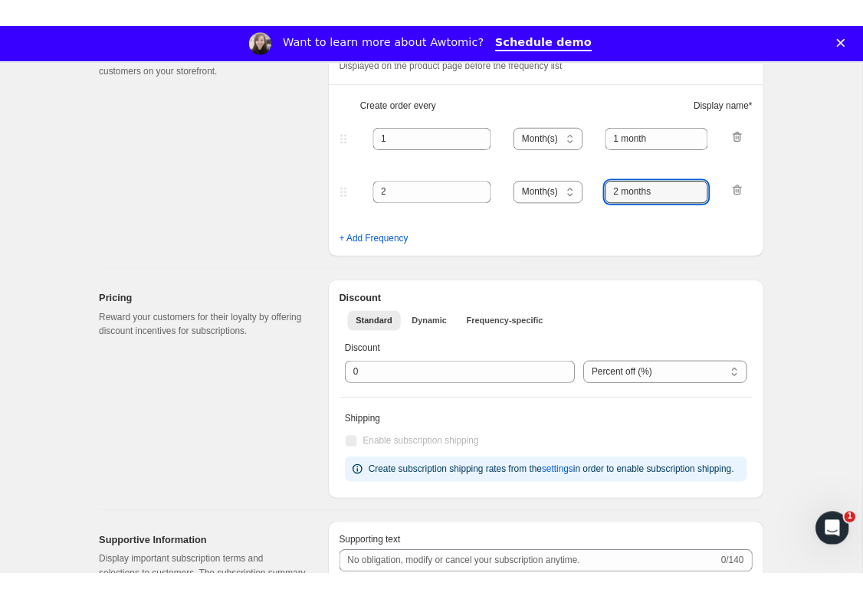
scroll to position [530, 0]
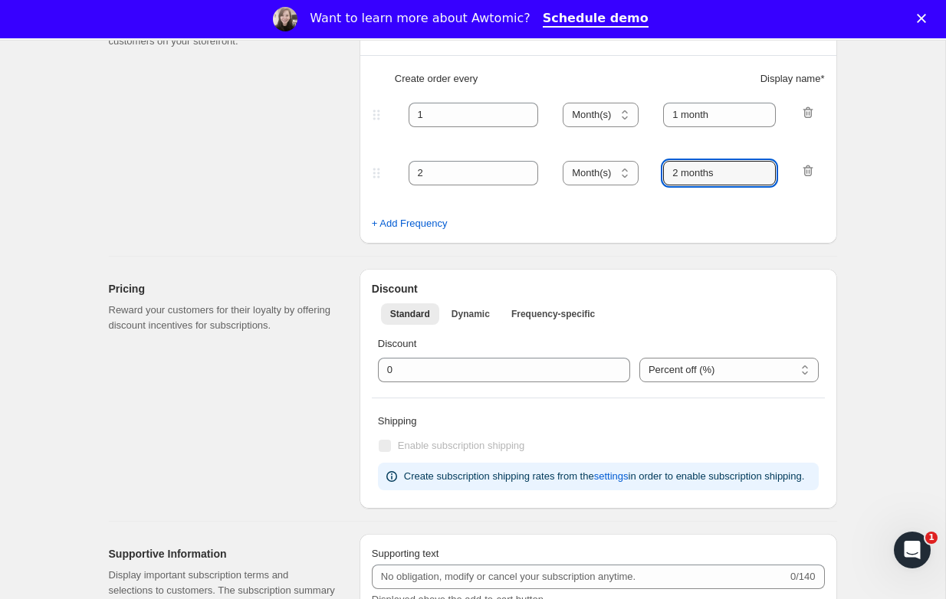
type input "2 months"
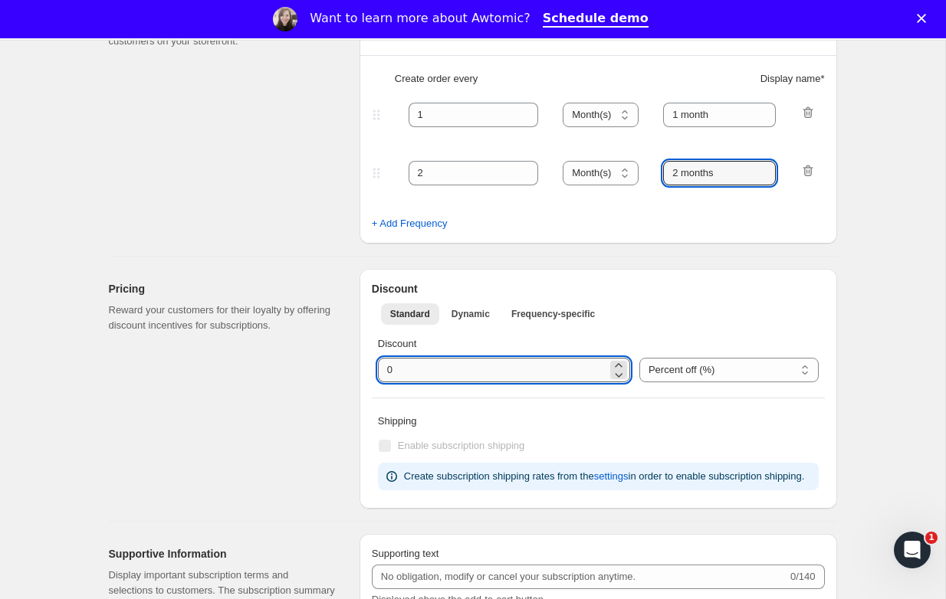
click at [460, 365] on input "integer" at bounding box center [492, 370] width 229 height 25
click at [460, 366] on input "integer" at bounding box center [492, 370] width 229 height 25
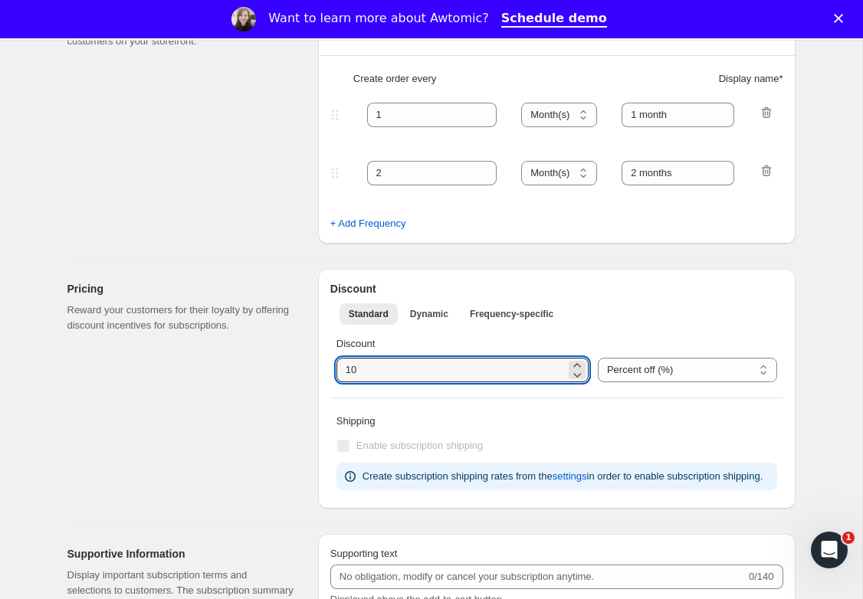
type input "10"
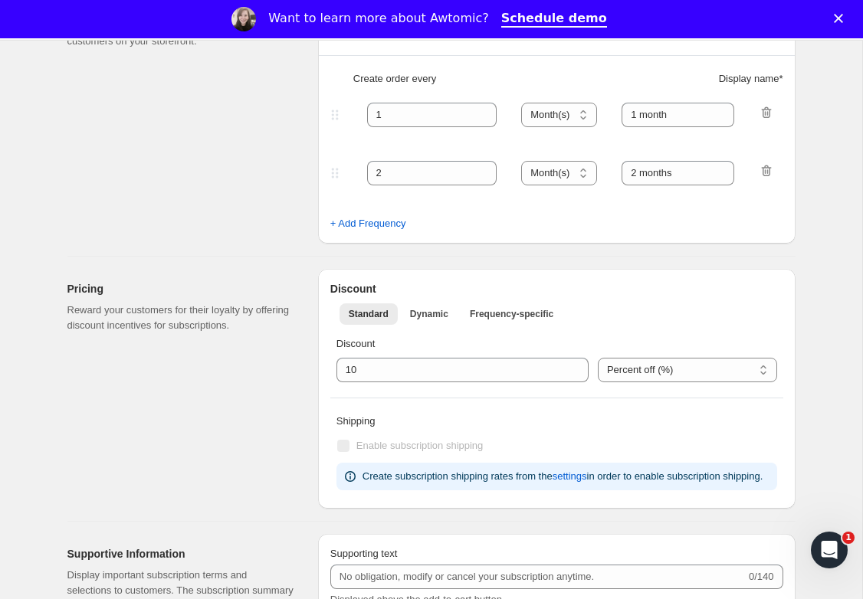
click at [281, 436] on div "Pricing Reward your customers for their loyalty by offering discount incentives…" at bounding box center [186, 389] width 238 height 240
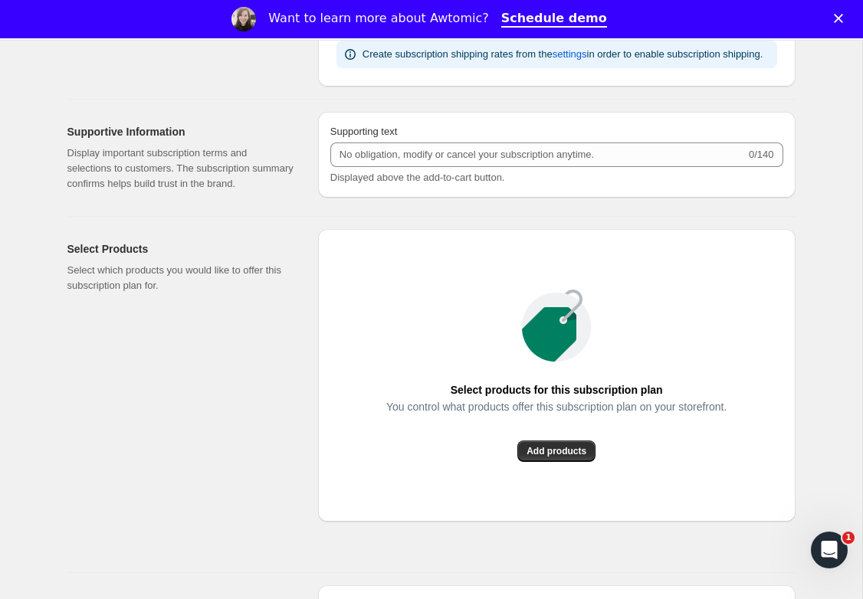
scroll to position [953, 0]
click at [571, 457] on span "Add products" at bounding box center [557, 451] width 60 height 12
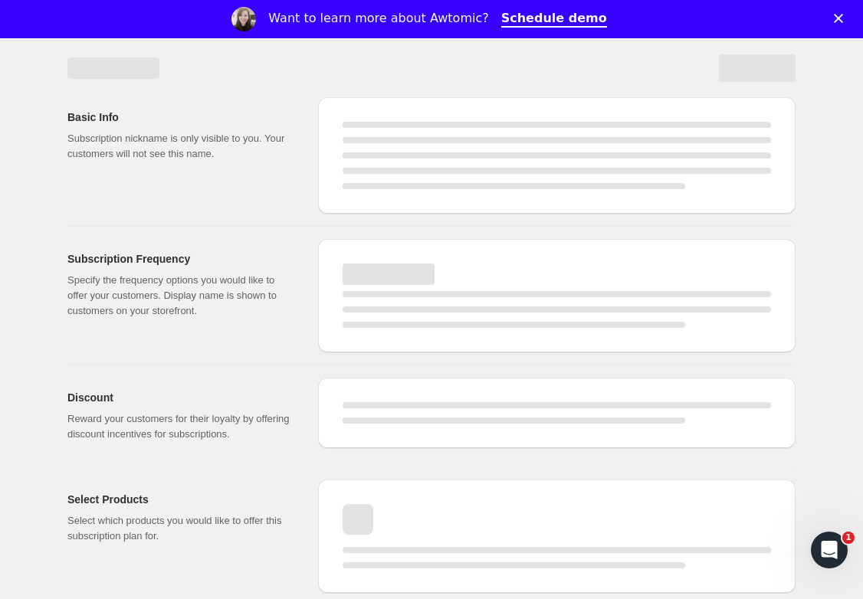
select select "WEEK"
select select "MONTH"
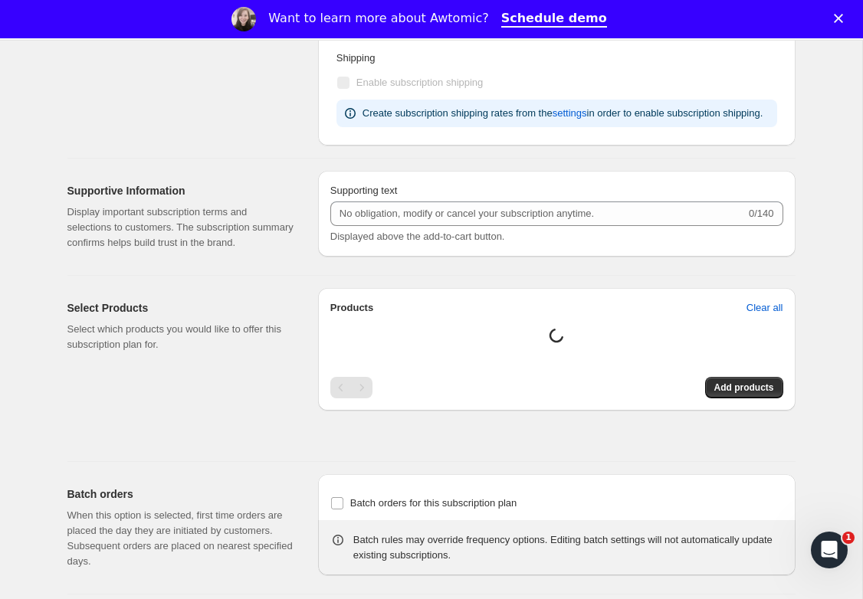
type input "1"
select select "MONTH"
type input "1 month"
type input "2"
type input "2 months"
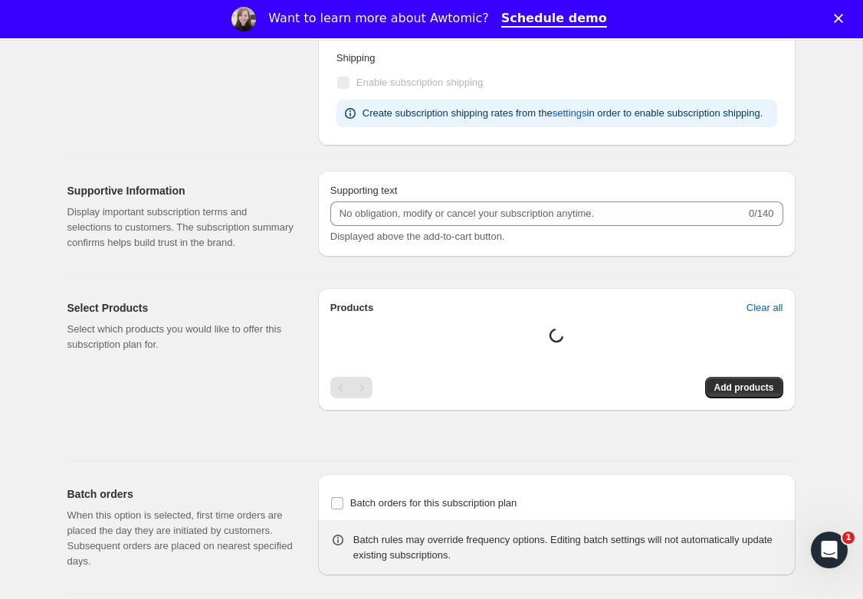
type input "10"
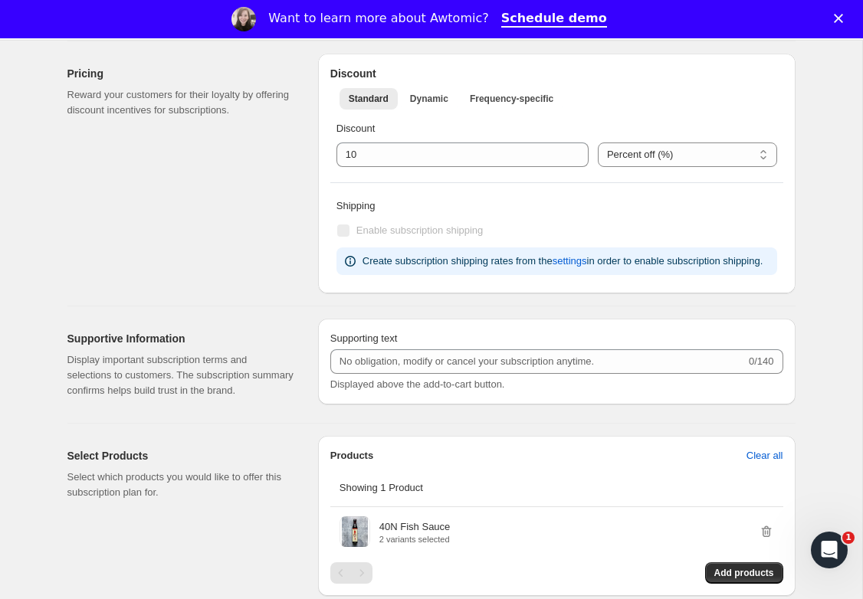
scroll to position [804, 0]
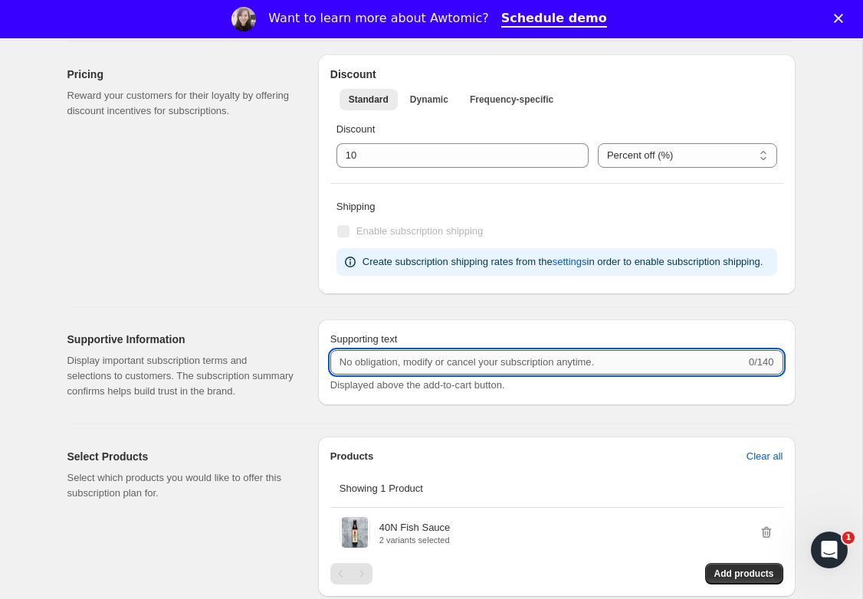
click at [527, 375] on input "Supporting text" at bounding box center [537, 362] width 415 height 25
paste input "Subscribe to recurring shipments to get 10% off"
type input "Subscribe to recurring shipments to get 10% off"
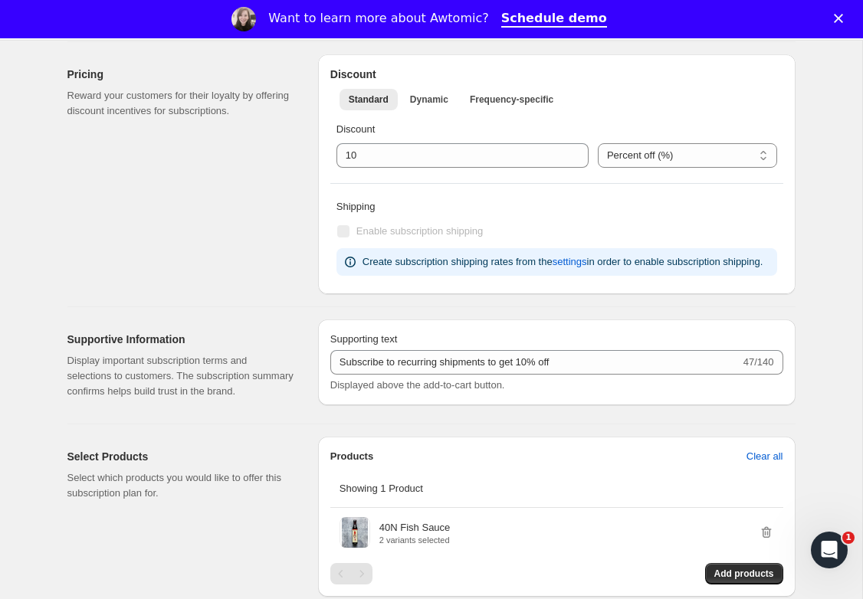
click at [832, 411] on div "Edit subscription plan. This page is ready Edit subscription plan Subscription …" at bounding box center [431, 135] width 862 height 1721
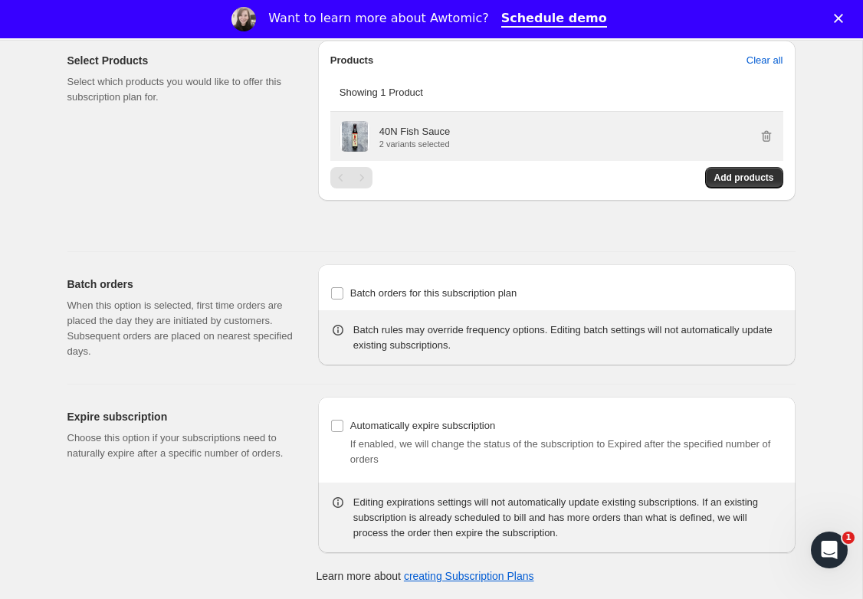
scroll to position [1231, 0]
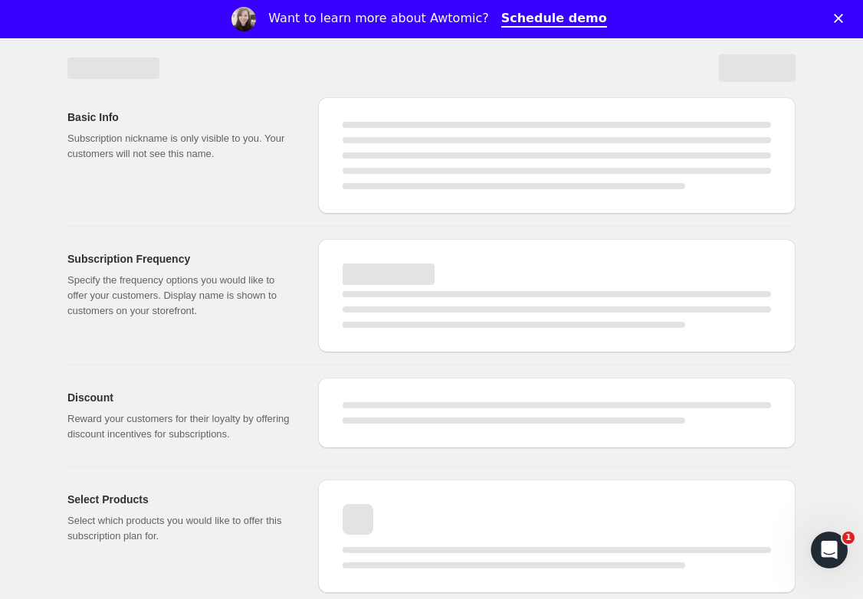
select select "MONTH"
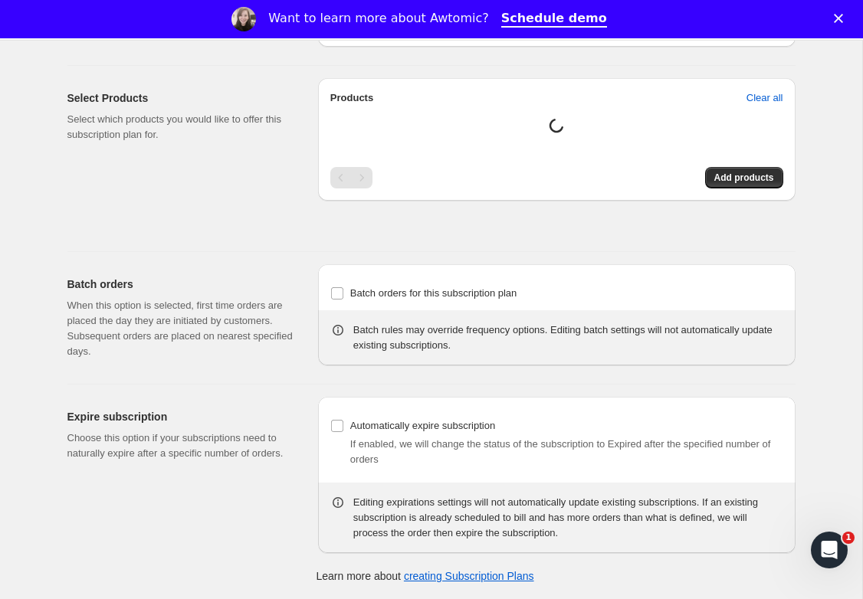
type input "Subscribe to recurring shipments to get 10% off"
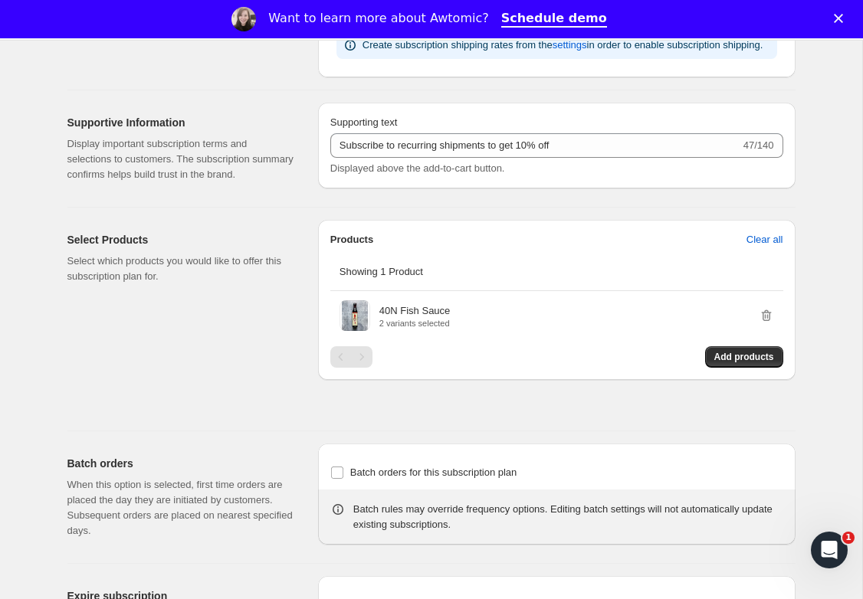
scroll to position [1063, 0]
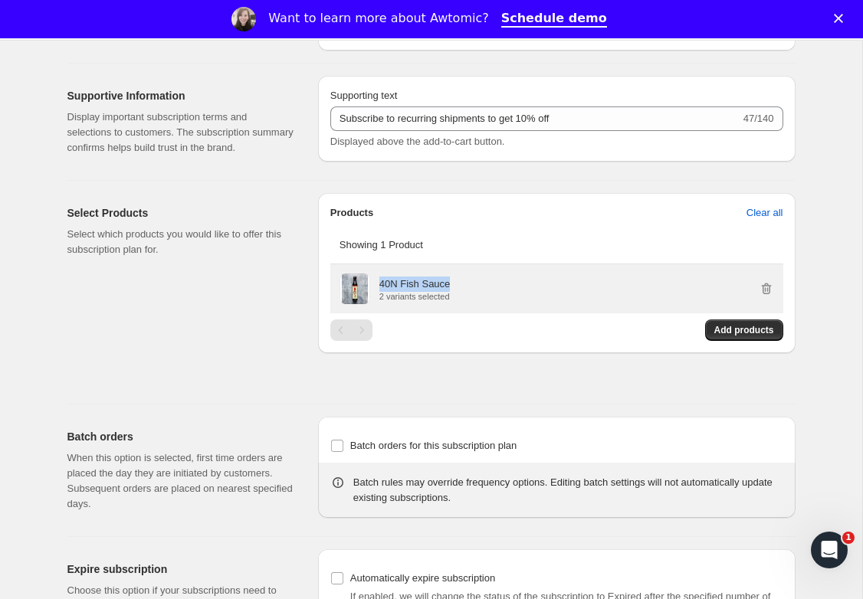
drag, startPoint x: 452, startPoint y: 313, endPoint x: 374, endPoint y: 321, distance: 78.6
click at [376, 304] on div "40N Fish Sauce 2 variants selected" at bounding box center [557, 289] width 435 height 31
copy p "40N Fish Sauce"
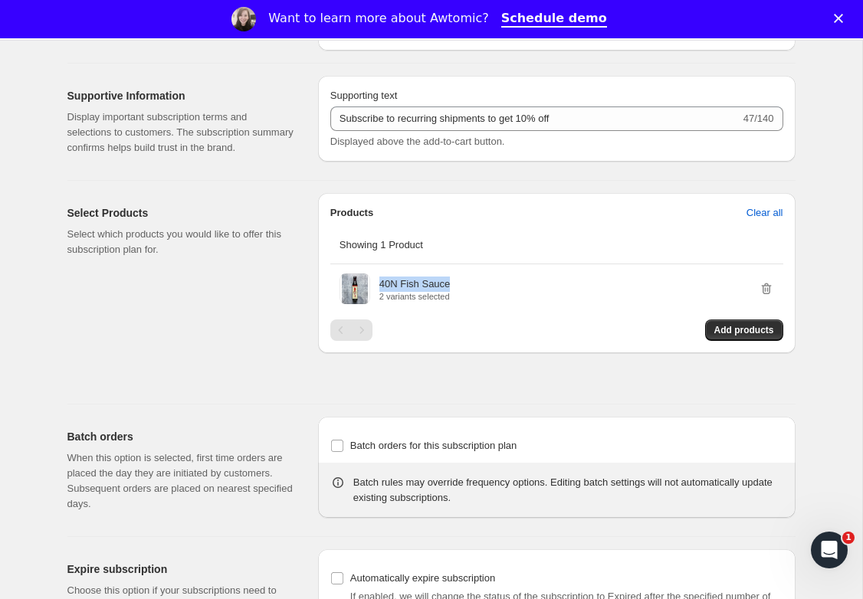
scroll to position [0, 0]
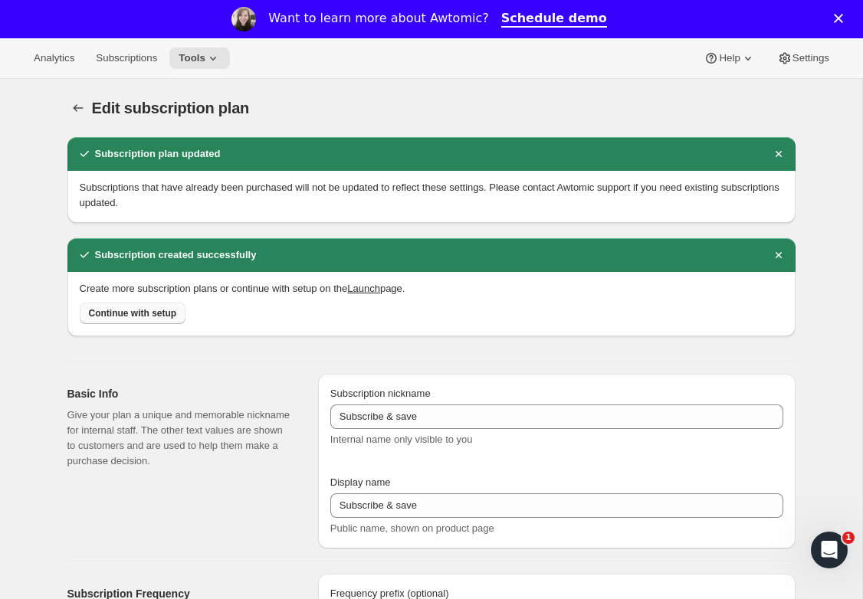
click at [142, 310] on span "Continue with setup" at bounding box center [133, 313] width 88 height 12
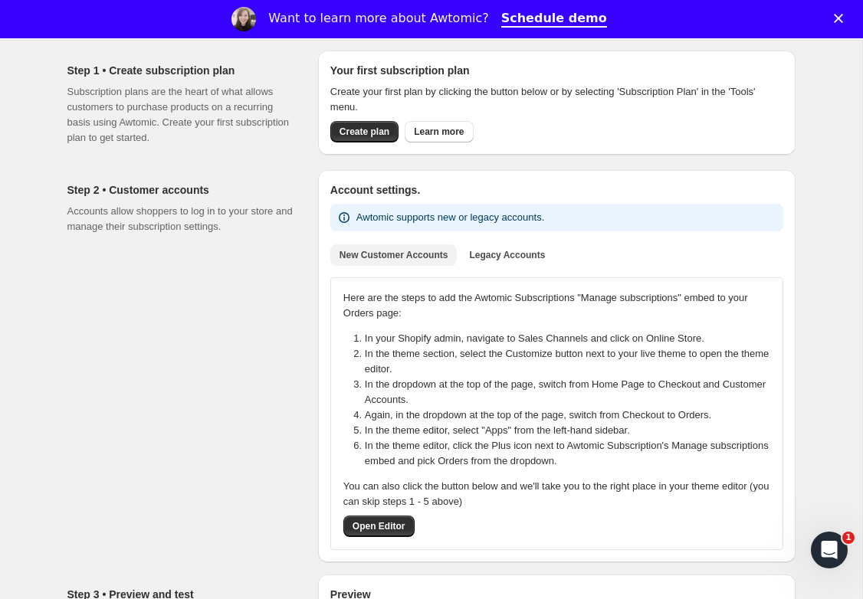
scroll to position [111, 0]
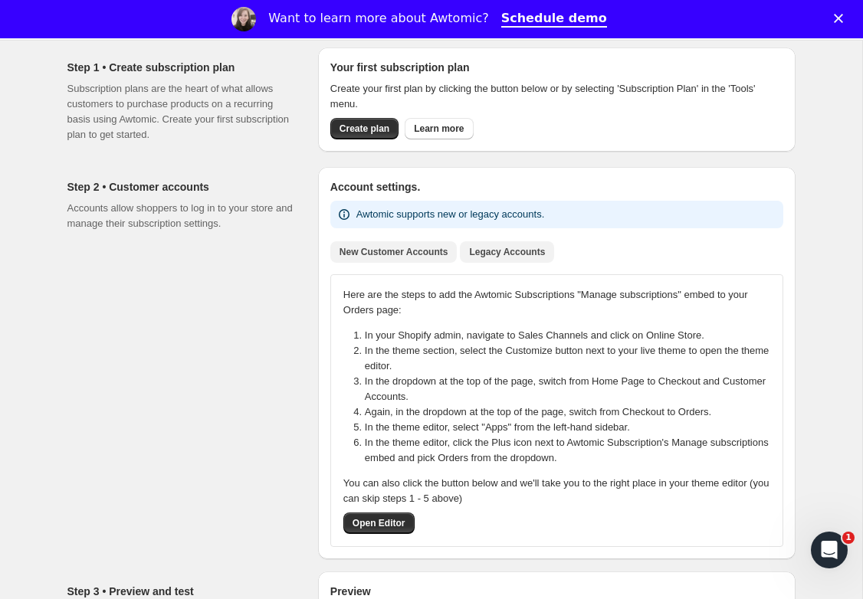
click at [507, 252] on span "Legacy Accounts" at bounding box center [507, 252] width 76 height 12
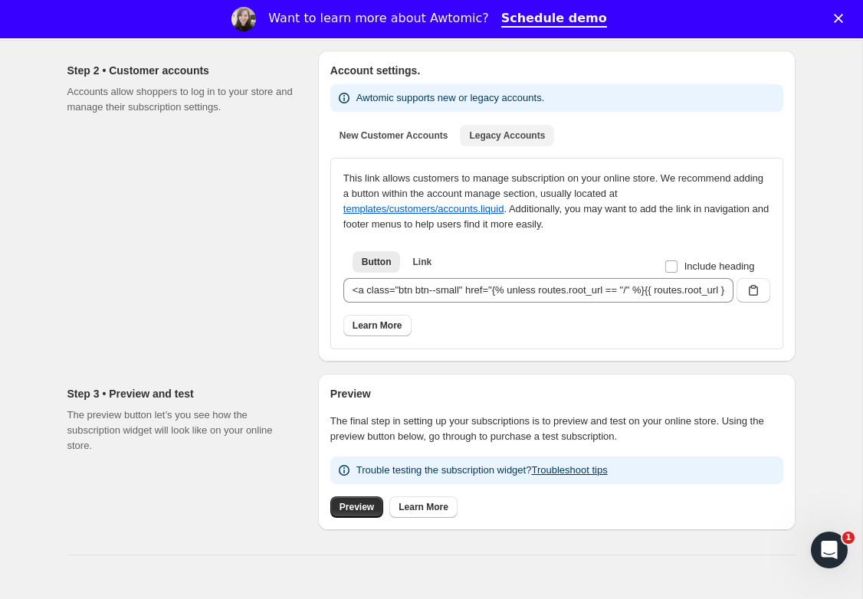
scroll to position [229, 0]
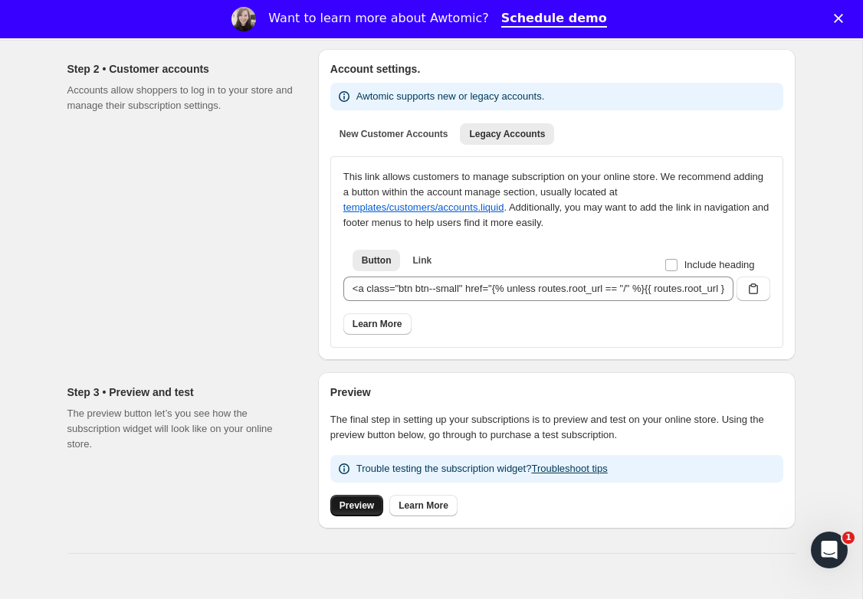
click at [353, 505] on span "Preview" at bounding box center [357, 506] width 34 height 12
